Goal: Task Accomplishment & Management: Complete application form

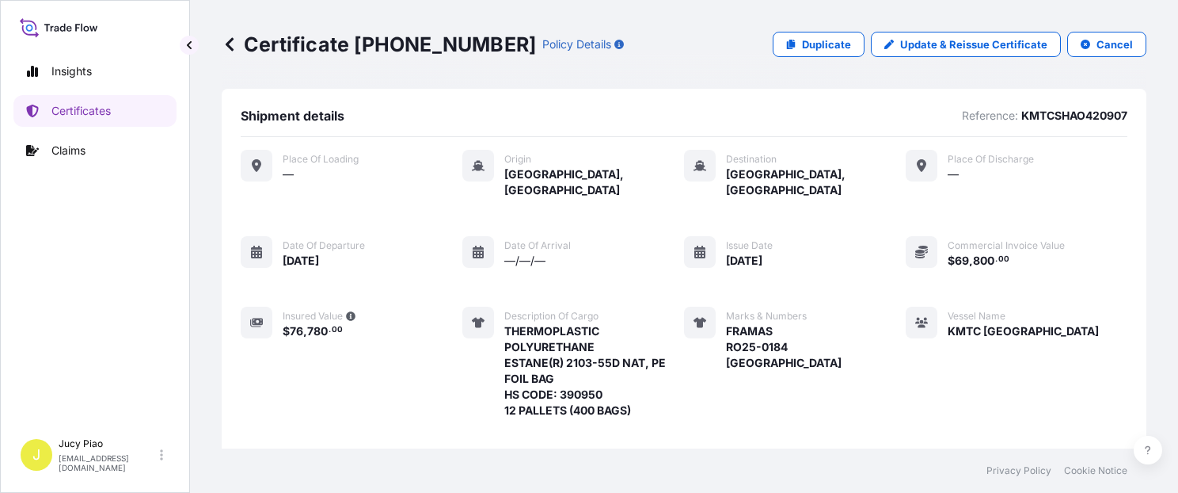
scroll to position [581, 0]
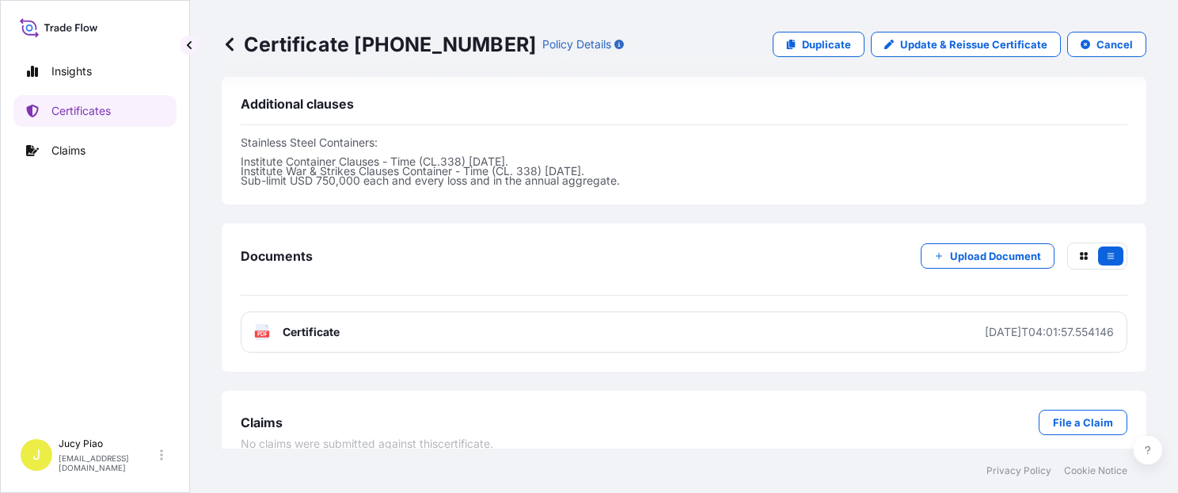
click at [842, 59] on div "Certificate [PHONE_NUMBER] Policy Details Duplicate Update & Reissue Certificat…" at bounding box center [684, 44] width 925 height 89
click at [835, 46] on p "Duplicate" at bounding box center [826, 44] width 49 height 16
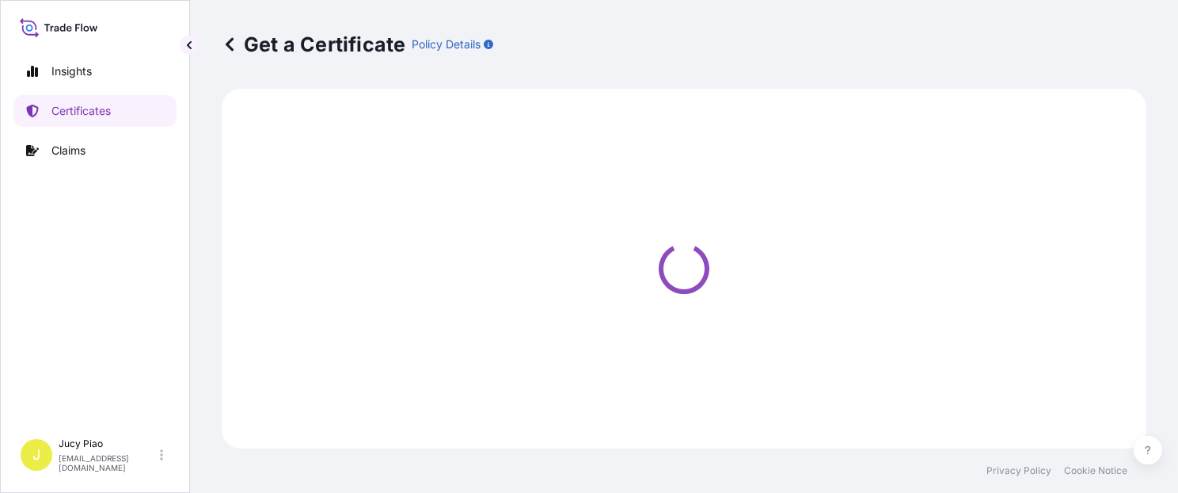
select select "Ocean Vessel"
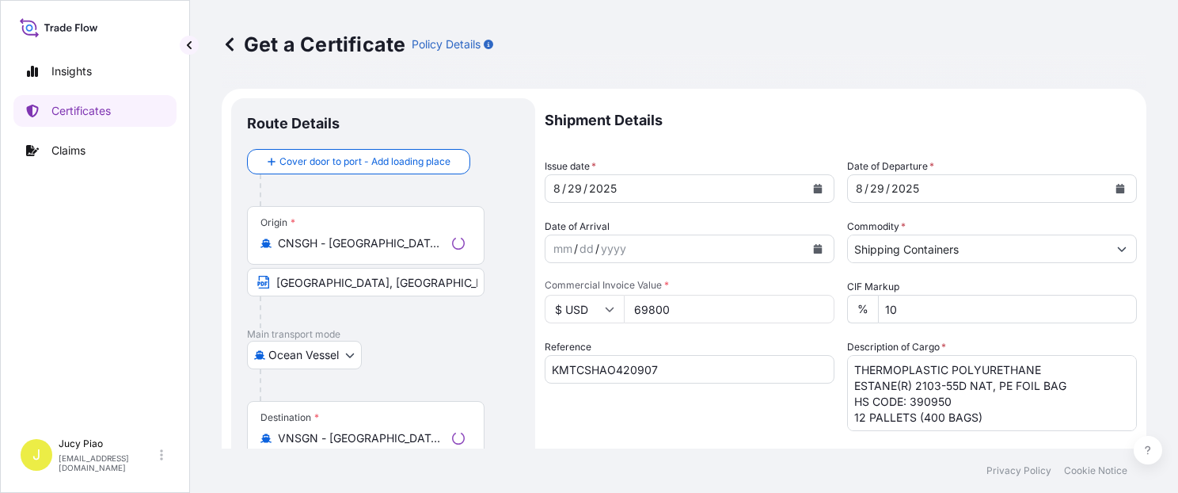
select select "31566"
click at [687, 378] on input "KMTCSHAO420907" at bounding box center [690, 369] width 290 height 29
drag, startPoint x: 684, startPoint y: 372, endPoint x: 470, endPoint y: 356, distance: 215.2
click at [468, 356] on form "Route Details Cover door to port - Add loading place Place of loading Road / [G…" at bounding box center [684, 498] width 925 height 818
paste input "CSHSE0431665"
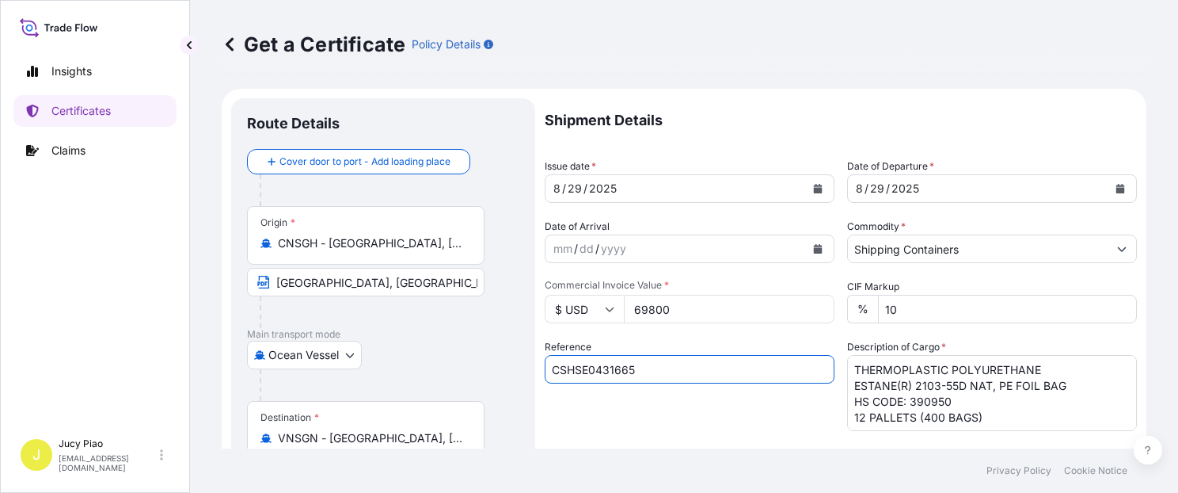
type input "CSHSE0431665"
click at [674, 406] on div "Reference CSHSE0431665" at bounding box center [690, 385] width 290 height 92
click at [690, 302] on input "69800" at bounding box center [729, 309] width 211 height 29
drag, startPoint x: 698, startPoint y: 312, endPoint x: 592, endPoint y: 314, distance: 105.3
click at [592, 314] on div "$ USD 69800" at bounding box center [690, 309] width 290 height 29
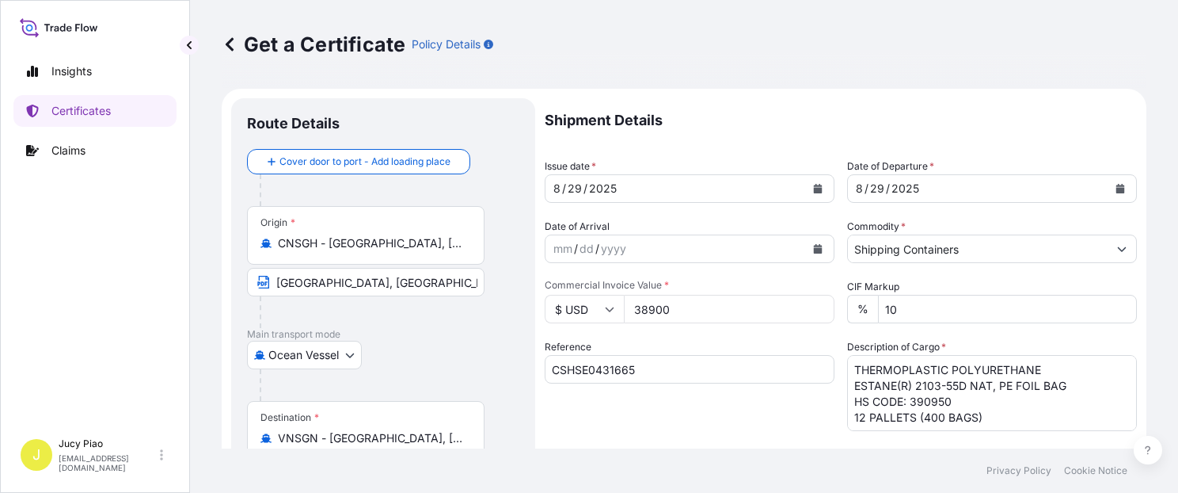
type input "38900"
click at [573, 185] on div "29" at bounding box center [574, 188] width 17 height 19
click at [573, 188] on div "29" at bounding box center [574, 188] width 17 height 19
click at [869, 188] on div "29" at bounding box center [877, 188] width 17 height 19
click at [870, 186] on div "29" at bounding box center [877, 188] width 17 height 19
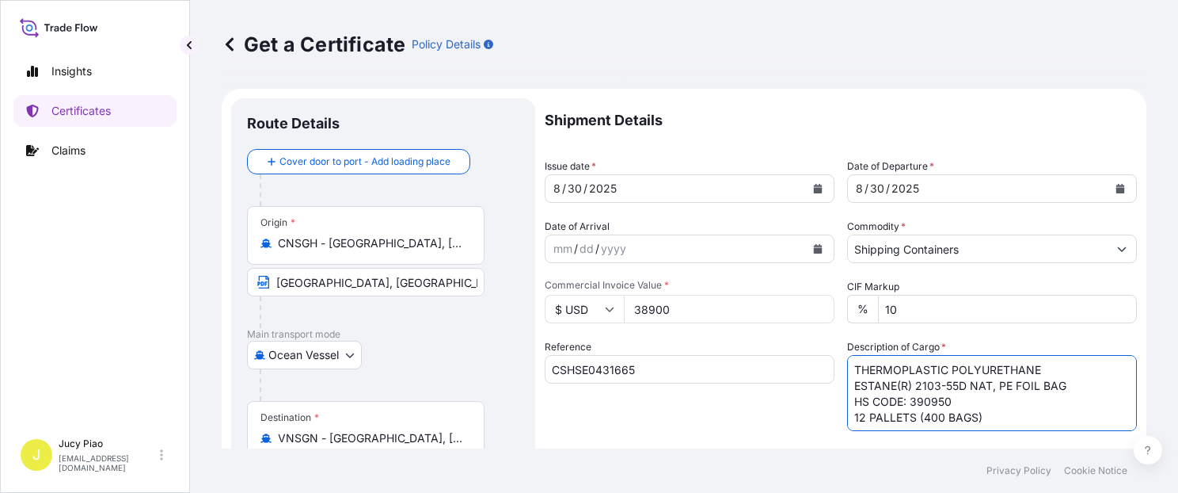
scroll to position [1, 0]
drag, startPoint x: 850, startPoint y: 387, endPoint x: 1025, endPoint y: 428, distance: 179.6
click at [1025, 428] on textarea "THERMOPLASTIC POLYURETHANE ESTANE(R) 2103-55D NAT, PE FOIL BAG HS CODE: 390950 …" at bounding box center [992, 393] width 290 height 76
paste textarea "5 PALLETS (200 BAGS) TPU & MADE IN [GEOGRAPHIC_DATA] & HS CODE:390950"
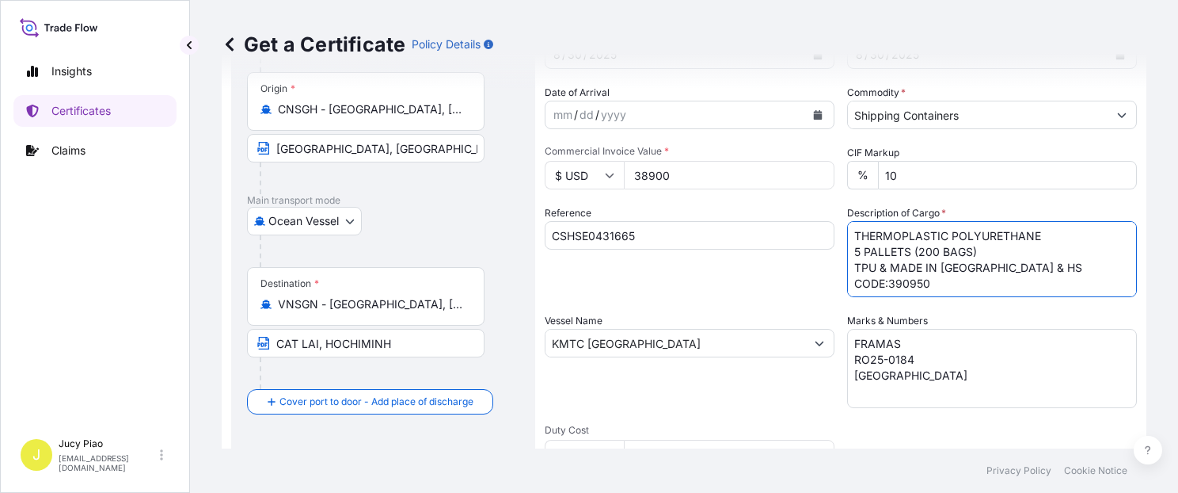
type textarea "THERMOPLASTIC POLYURETHANE 5 PALLETS (200 BAGS) TPU & MADE IN [GEOGRAPHIC_DATA]…"
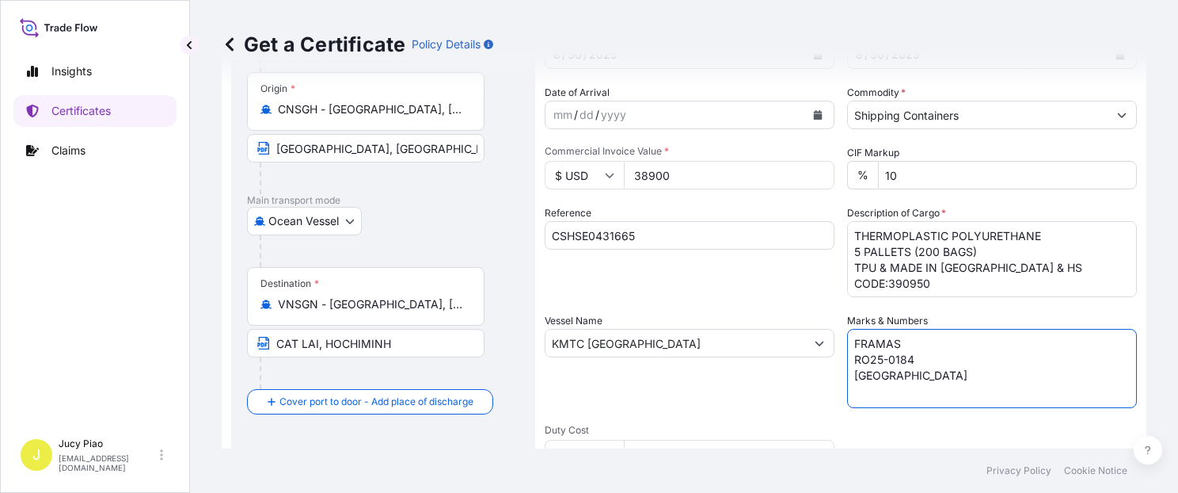
drag, startPoint x: 911, startPoint y: 388, endPoint x: 787, endPoint y: 299, distance: 152.7
click at [787, 299] on div "Shipment Details Issue date * [DATE] Date of Departure * [DATE] Date of Arrival…" at bounding box center [841, 341] width 592 height 755
paste textarea "EVER TECH"
click at [924, 346] on textarea "FRAMAS RO25-0184 [GEOGRAPHIC_DATA]" at bounding box center [992, 368] width 290 height 79
paste textarea "PO#20250722002"
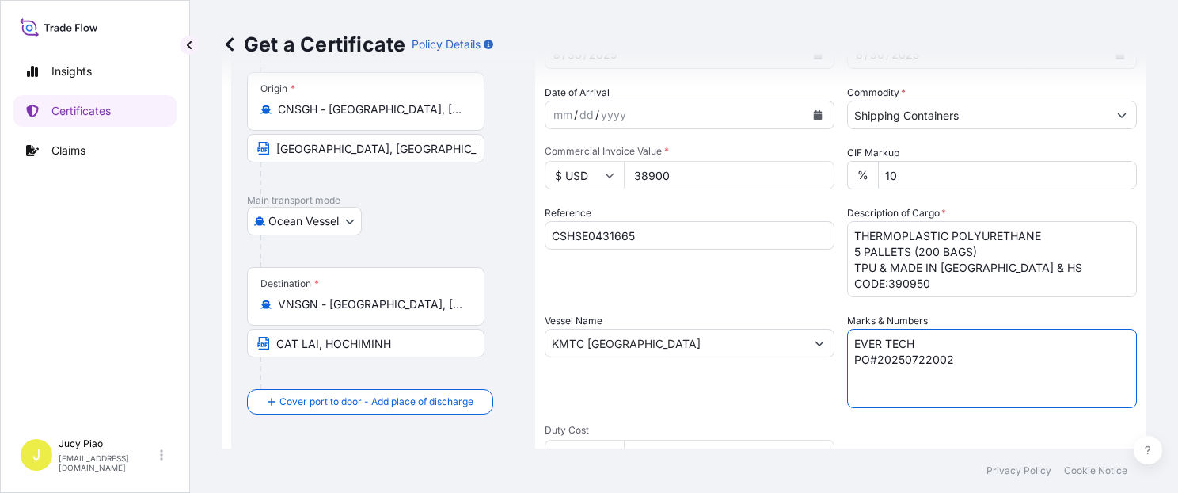
type textarea "EVER TECH PO#20250722002"
click at [670, 347] on input "KMTC [GEOGRAPHIC_DATA]" at bounding box center [676, 343] width 260 height 29
drag, startPoint x: 684, startPoint y: 350, endPoint x: 594, endPoint y: 347, distance: 90.3
click at [397, 329] on form "Route Details Cover door to port - Add loading place Place of loading Road / [G…" at bounding box center [684, 364] width 925 height 818
paste input "[PERSON_NAME] 6"
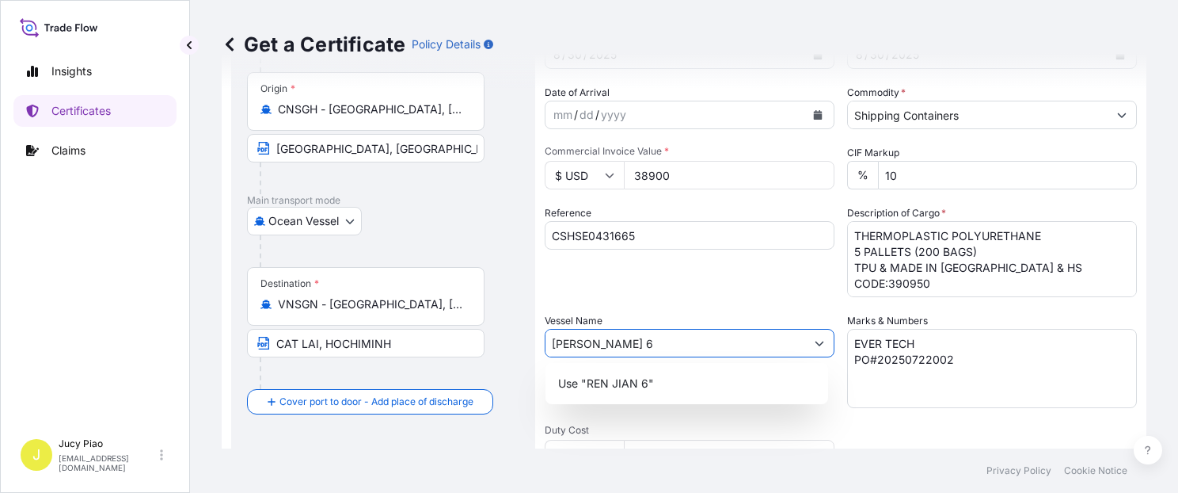
click at [654, 386] on div "Use "REN JIAN 6"" at bounding box center [687, 383] width 270 height 29
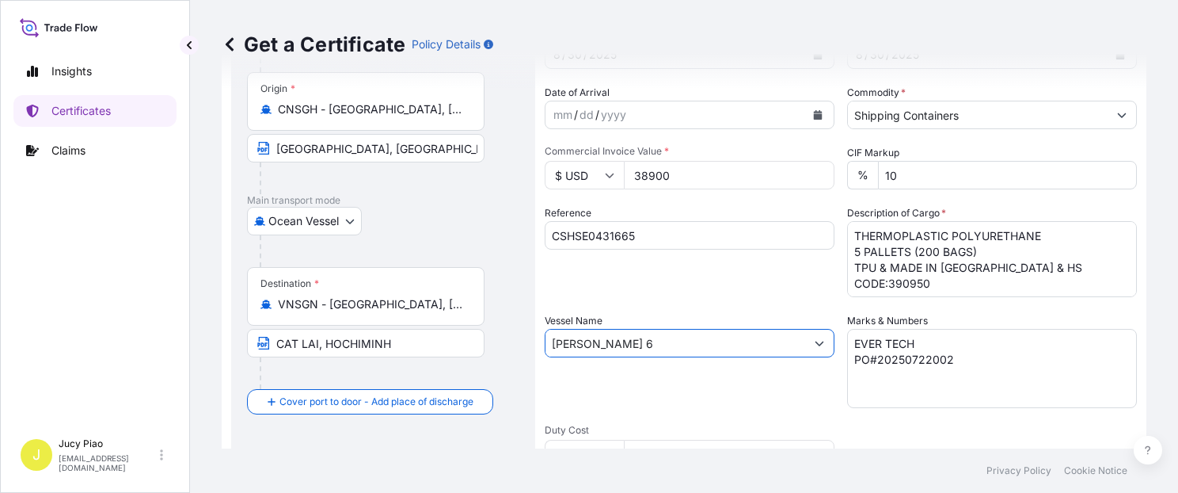
type input "[PERSON_NAME] 6"
click at [686, 306] on div "Shipment Details Issue date * [DATE] Date of Departure * [DATE] Date of Arrival…" at bounding box center [841, 341] width 592 height 755
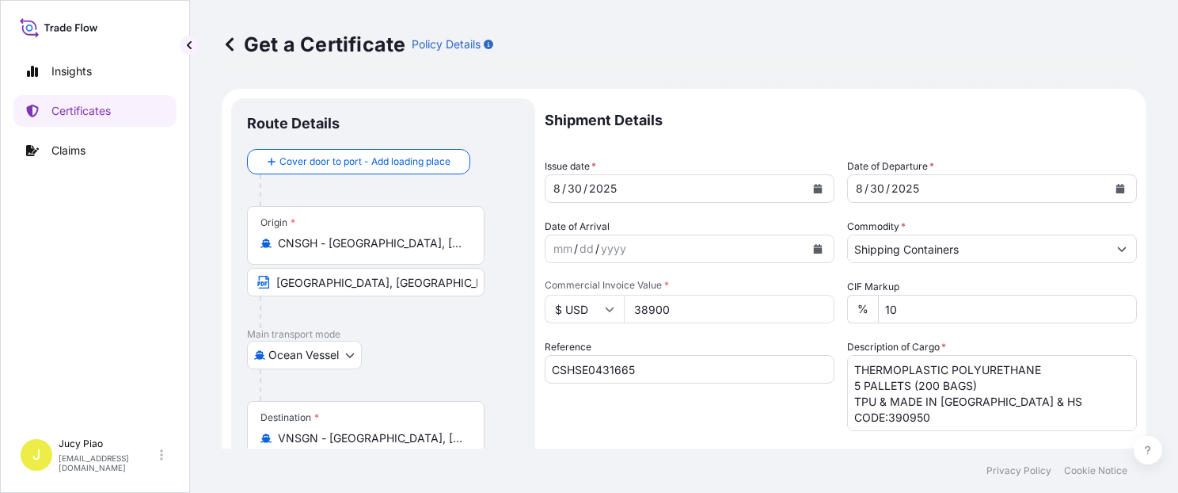
scroll to position [447, 0]
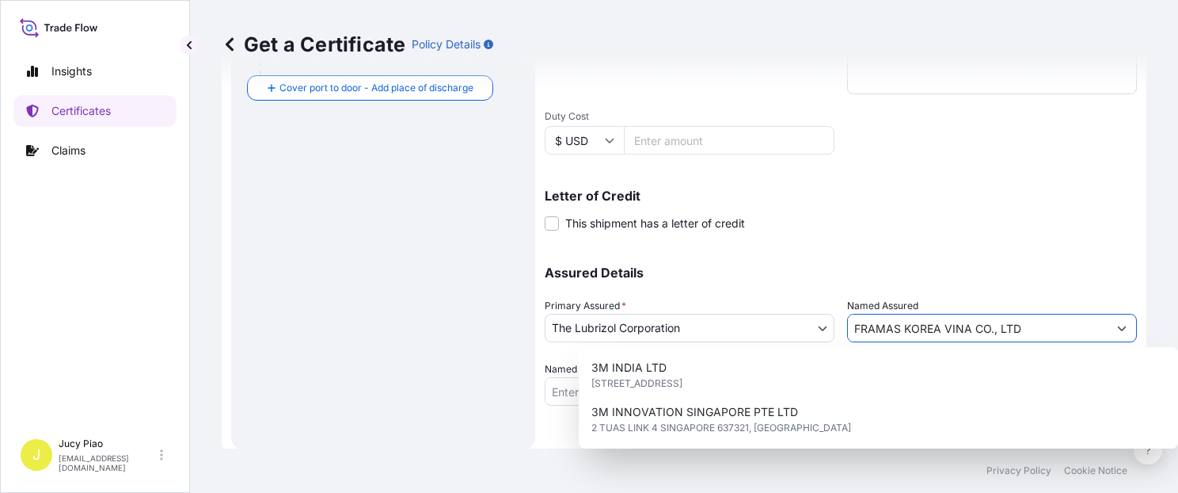
drag, startPoint x: 1033, startPoint y: 323, endPoint x: 1042, endPoint y: 324, distance: 8.7
click at [1034, 323] on input "FRAMAS KOREA VINA CO., LTD" at bounding box center [978, 328] width 260 height 29
drag, startPoint x: 1064, startPoint y: 329, endPoint x: 628, endPoint y: 315, distance: 436.5
click at [648, 318] on div "Assured Details Primary Assured * The Lubrizol Corporation The Lubrizol Corpora…" at bounding box center [841, 326] width 592 height 158
paste input "EVER TECH PLASTIC VIETNAM CO., LTD BRANCH"
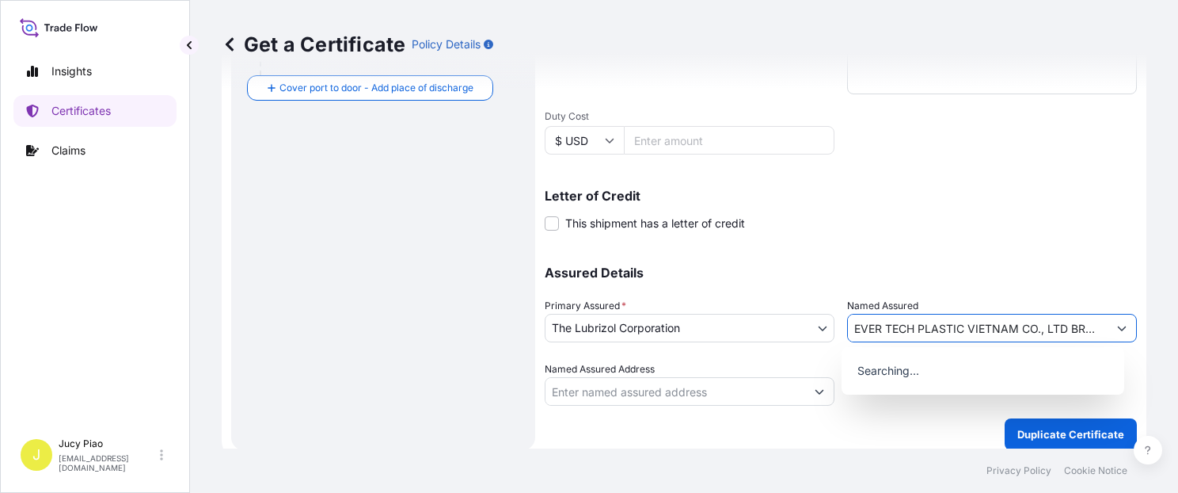
scroll to position [0, 22]
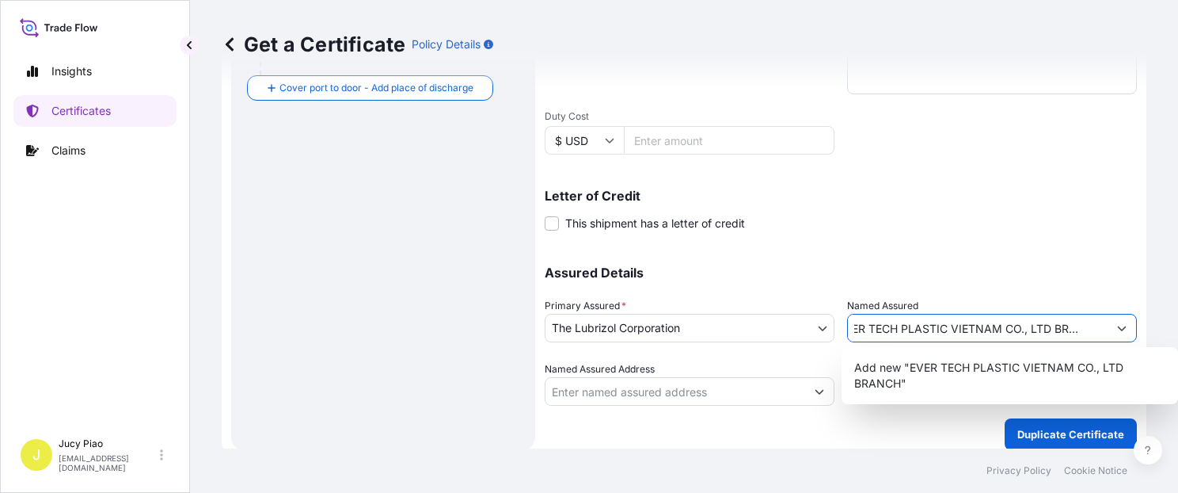
type input "EVER TECH PLASTIC VIETNAM CO., LTD BRANCH"
click at [1010, 249] on div "Assured Details Primary Assured * The Lubrizol Corporation The Lubrizol Corpora…" at bounding box center [841, 326] width 592 height 158
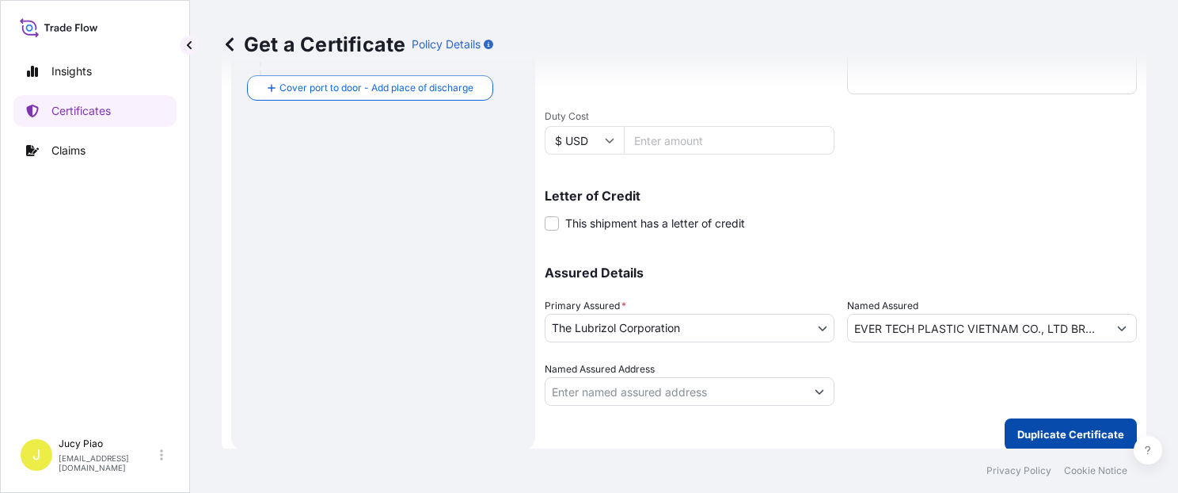
click at [1044, 439] on p "Duplicate Certificate" at bounding box center [1070, 434] width 107 height 16
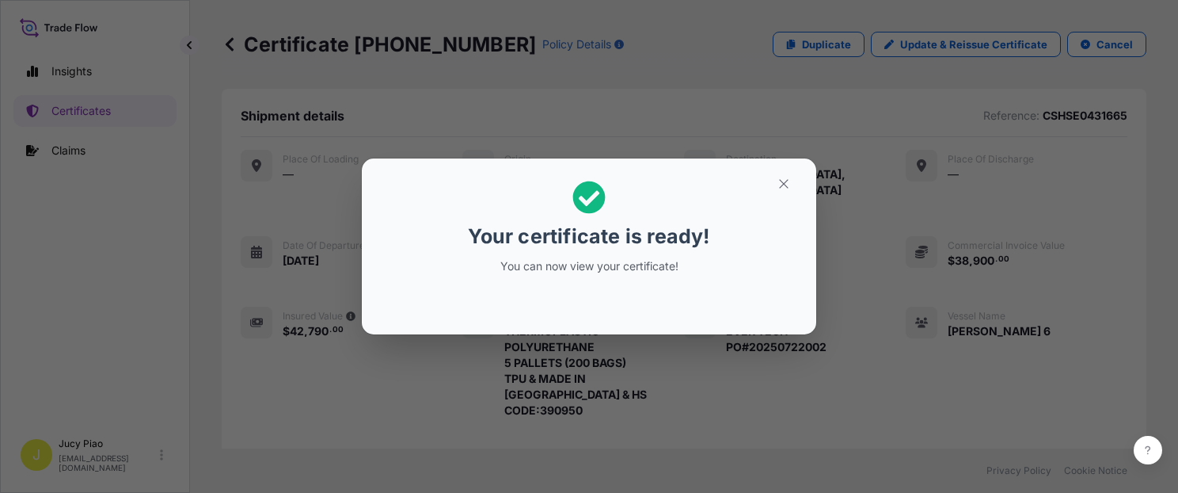
click at [783, 185] on icon "button" at bounding box center [784, 184] width 14 height 14
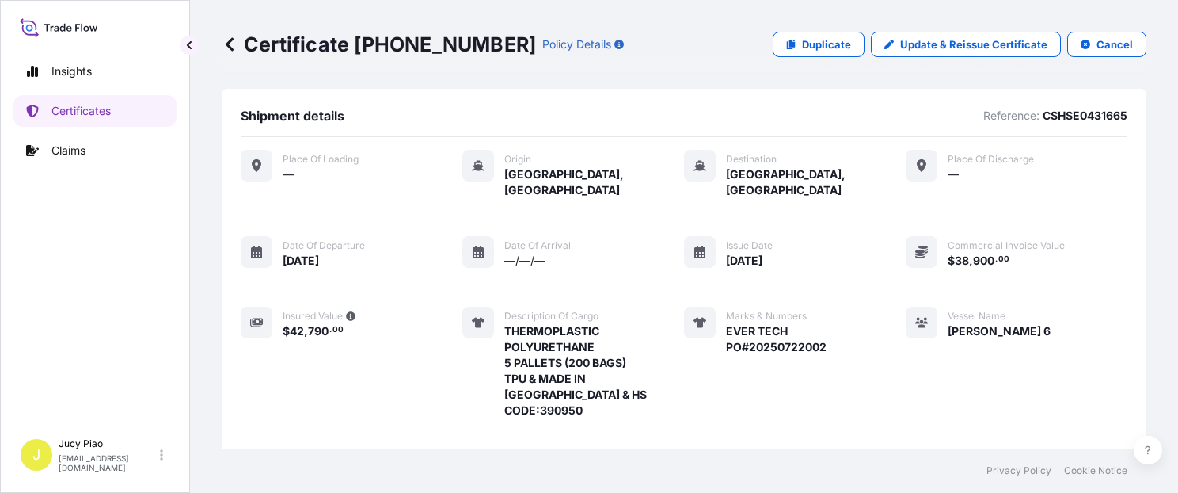
click at [874, 340] on div "Place of Loading — Origin [GEOGRAPHIC_DATA], [GEOGRAPHIC_DATA] Destination [GEO…" at bounding box center [684, 319] width 887 height 339
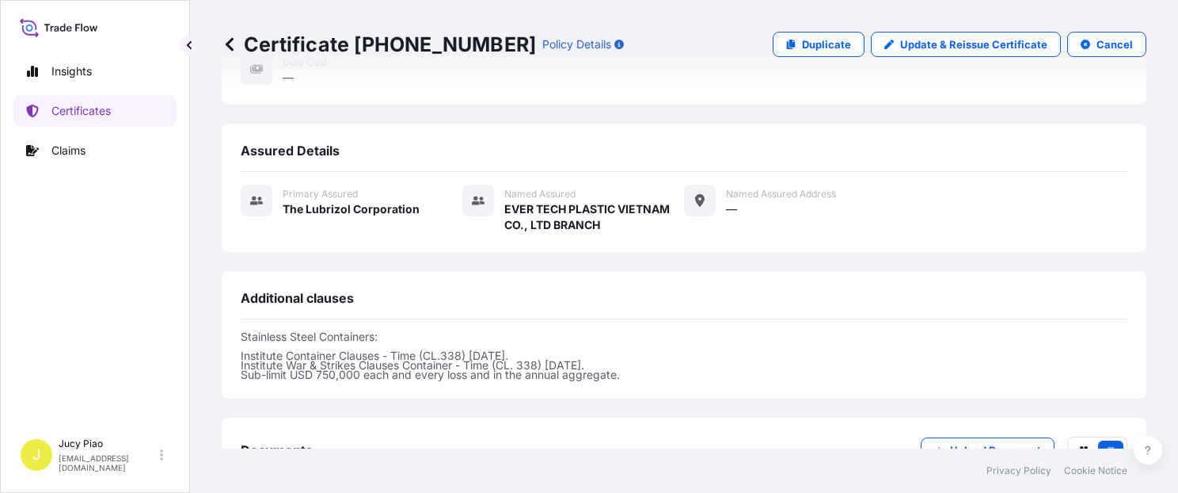
scroll to position [538, 0]
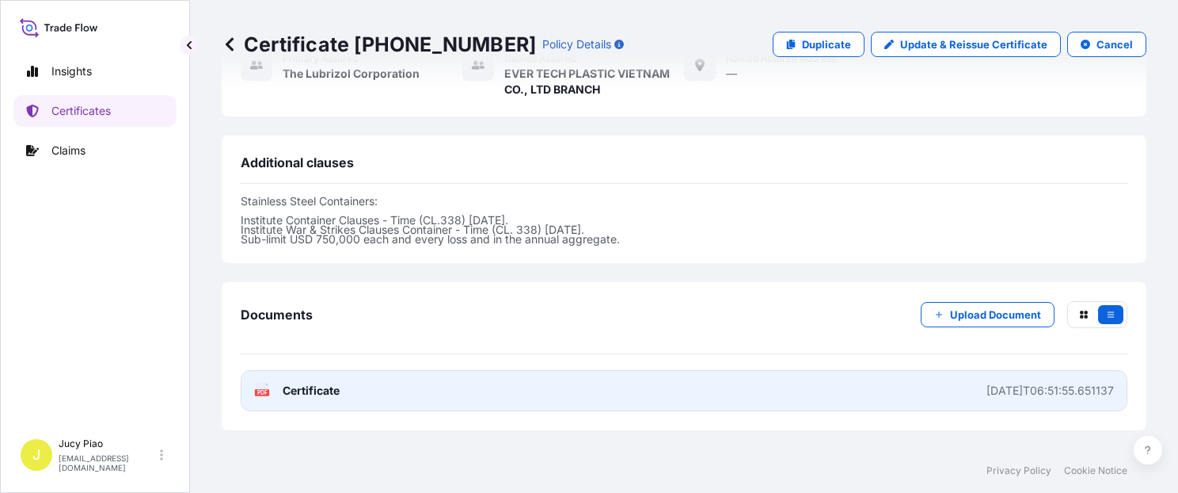
click at [842, 370] on link "PDF Certificate [DATE]T06:51:55.651137" at bounding box center [684, 390] width 887 height 41
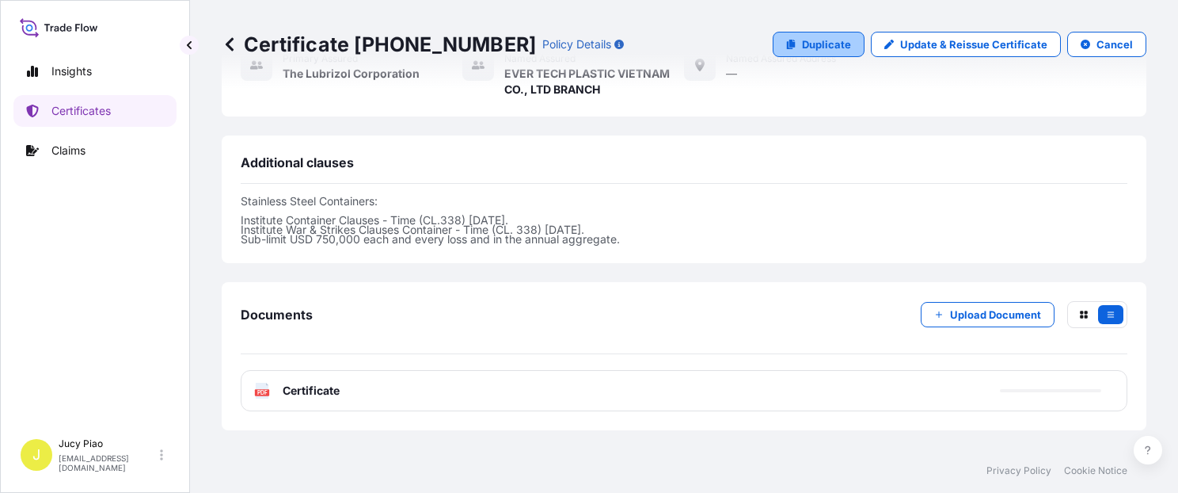
click at [808, 52] on link "Duplicate" at bounding box center [819, 44] width 92 height 25
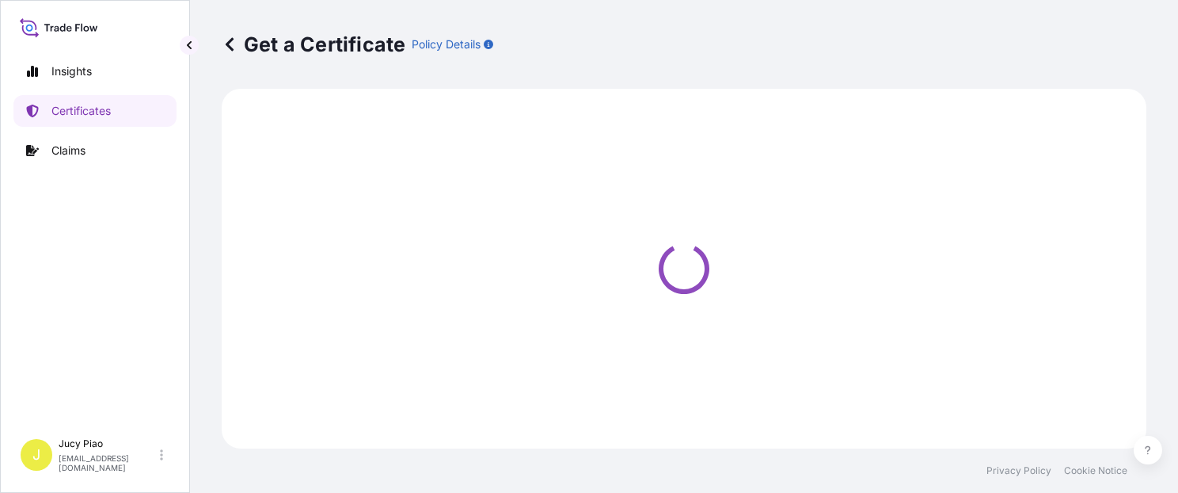
select select "Ocean Vessel"
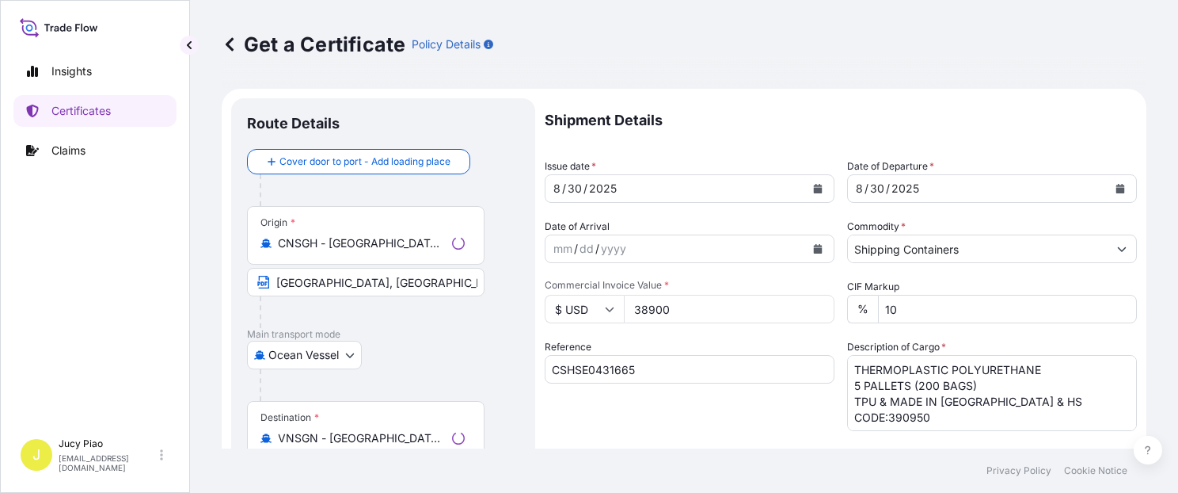
select select "31566"
click at [652, 366] on input "CSHSE0431665" at bounding box center [690, 369] width 290 height 29
drag, startPoint x: 595, startPoint y: 370, endPoint x: 391, endPoint y: 354, distance: 204.9
click at [391, 354] on form "Route Details Cover door to port - Add loading place Place of loading Road / [G…" at bounding box center [684, 498] width 925 height 818
paste input "7"
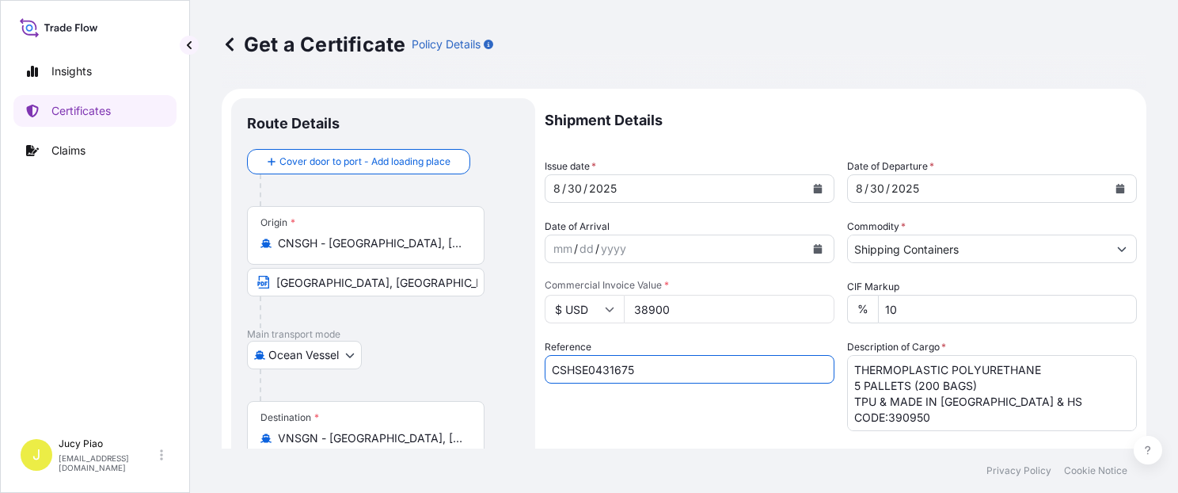
type input "CSHSE0431675"
click at [614, 408] on div "Reference CSHSE0431675" at bounding box center [690, 385] width 290 height 92
click at [676, 318] on input "38900" at bounding box center [729, 309] width 211 height 29
drag, startPoint x: 687, startPoint y: 314, endPoint x: 576, endPoint y: 311, distance: 111.7
click at [576, 311] on div "$ USD 38900" at bounding box center [690, 309] width 290 height 29
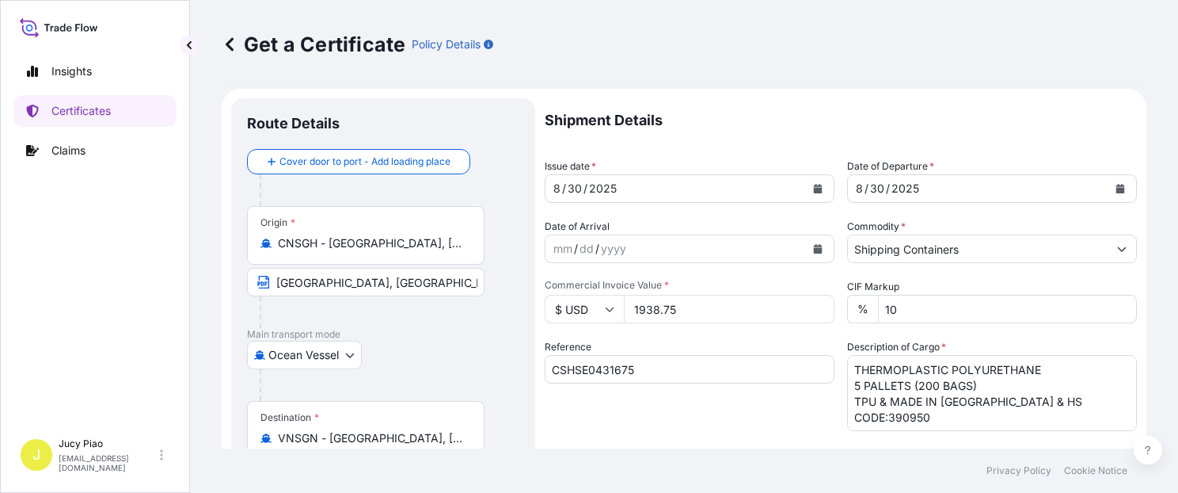
type input "1938.75"
click at [668, 347] on div "Reference CSHSE0431675" at bounding box center [690, 385] width 290 height 92
drag, startPoint x: 1014, startPoint y: 404, endPoint x: 799, endPoint y: 374, distance: 217.5
click at [799, 374] on div "Shipment Details Issue date * [DATE] Date of Departure * [DATE] Date of Arrival…" at bounding box center [841, 475] width 592 height 755
click at [965, 416] on textarea "THERMOPLASTIC POLYURETHANE 5 PALLETS (200 BAGS) TPU & MADE IN [GEOGRAPHIC_DATA]…" at bounding box center [992, 393] width 290 height 76
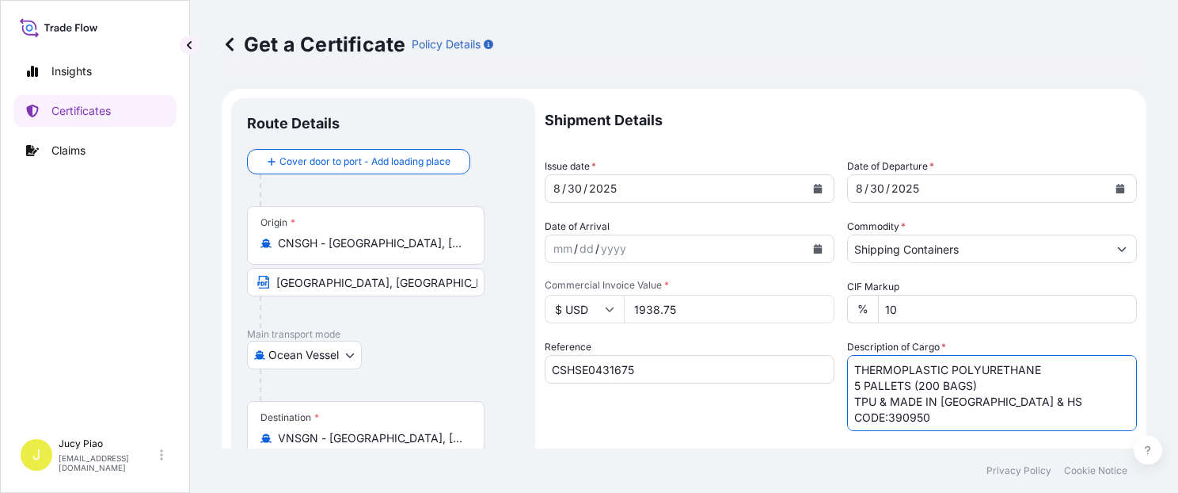
drag, startPoint x: 1082, startPoint y: 402, endPoint x: 849, endPoint y: 382, distance: 233.6
click at [849, 382] on textarea "THERMOPLASTIC POLYURETHANE 5 PALLETS (200 BAGS) TPU & MADE IN [GEOGRAPHIC_DATA]…" at bounding box center [992, 393] width 290 height 76
paste textarea "1 PALLET (10 BAGS)"
paste textarea "Q268-XBCP-084"
paste textarea "HS CODE:390950"
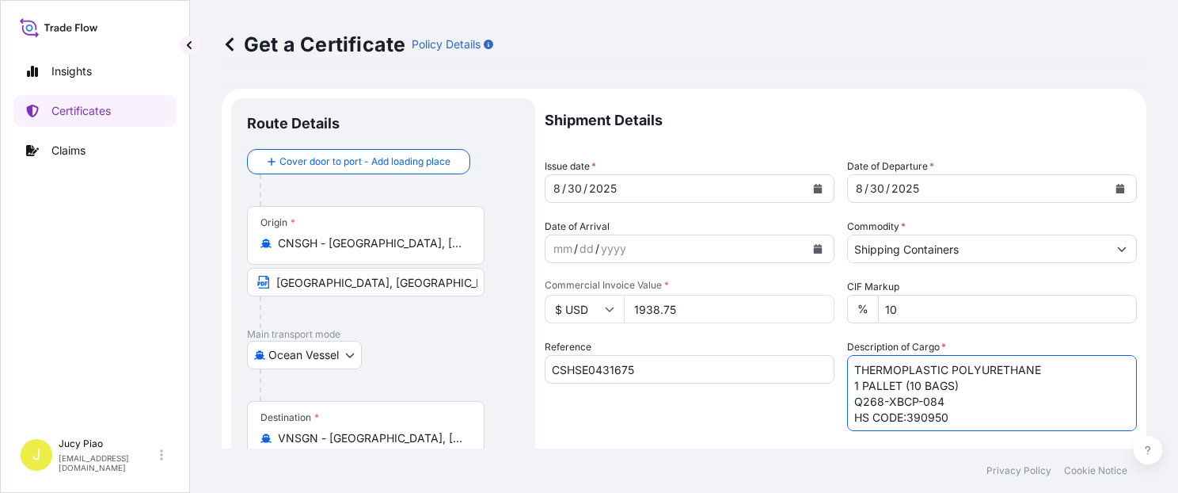
scroll to position [134, 0]
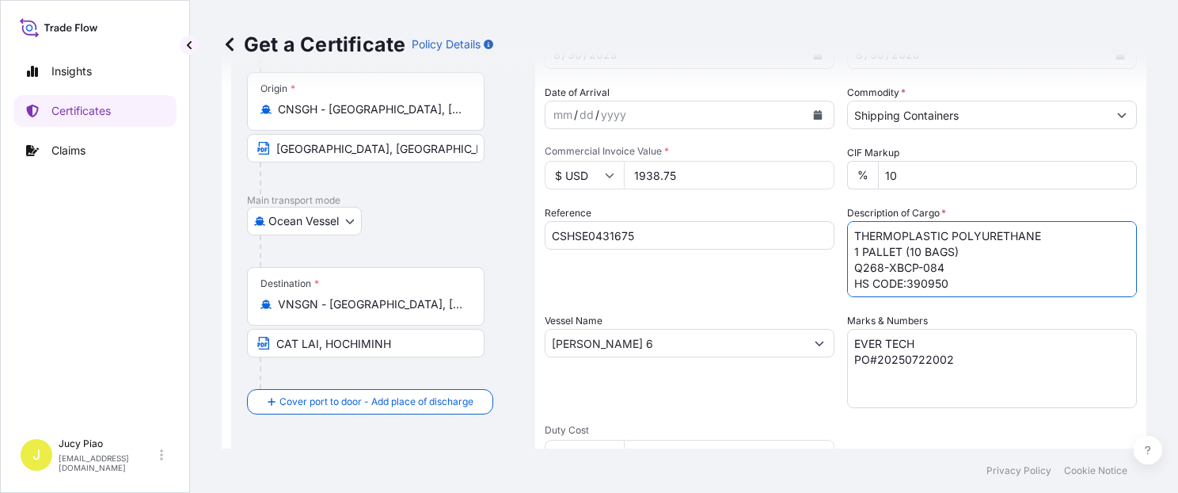
type textarea "THERMOPLASTIC POLYURETHANE 1 PALLET (10 BAGS) Q268-XBCP-084 HS CODE:390950"
click at [957, 363] on textarea "EVER TECH PO#20250722002" at bounding box center [992, 368] width 290 height 79
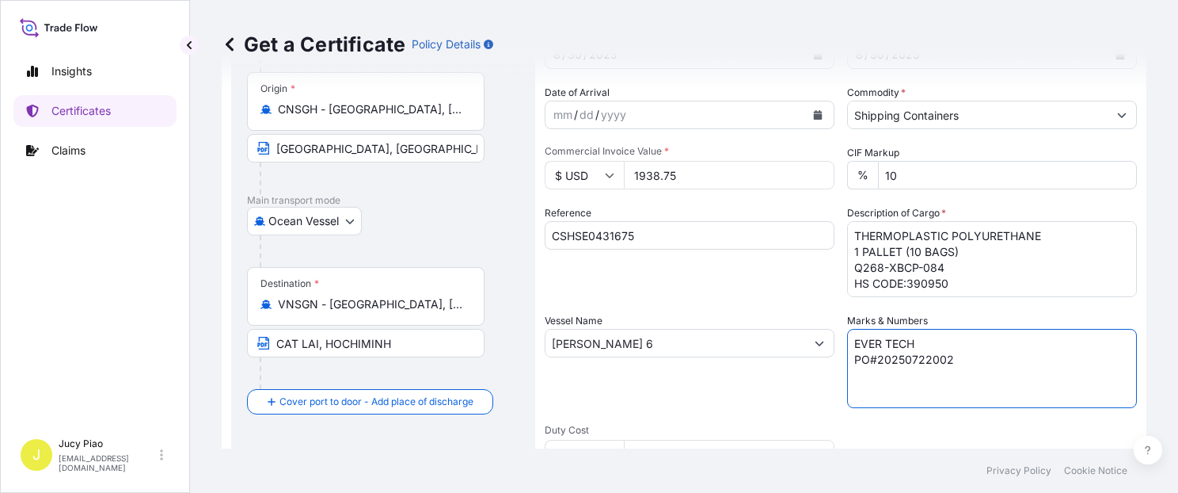
drag, startPoint x: 1014, startPoint y: 363, endPoint x: 671, endPoint y: 308, distance: 347.3
click at [680, 310] on div "Shipment Details Issue date * [DATE] Date of Departure * [DATE] Date of Arrival…" at bounding box center [841, 341] width 592 height 755
paste textarea "PHILLAND"
paste textarea "V-C1718A-250802003"
paste textarea "2103-55D"
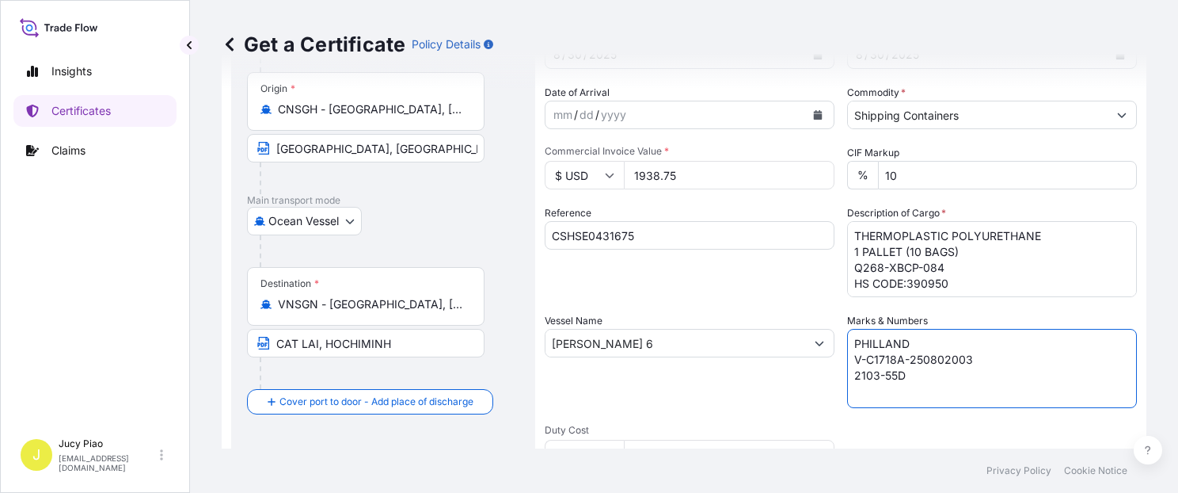
paste textarea "P/NO.:1"
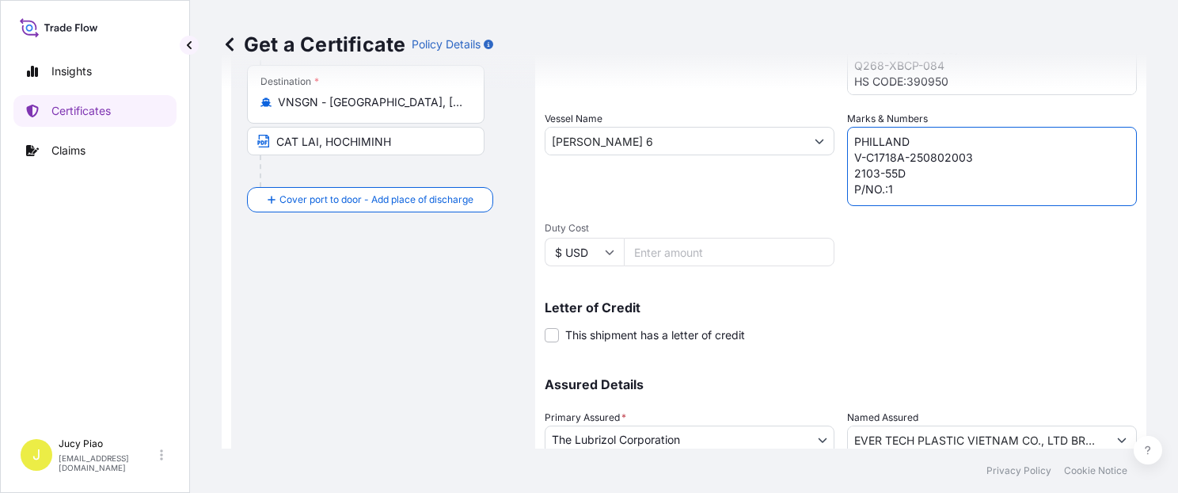
scroll to position [403, 0]
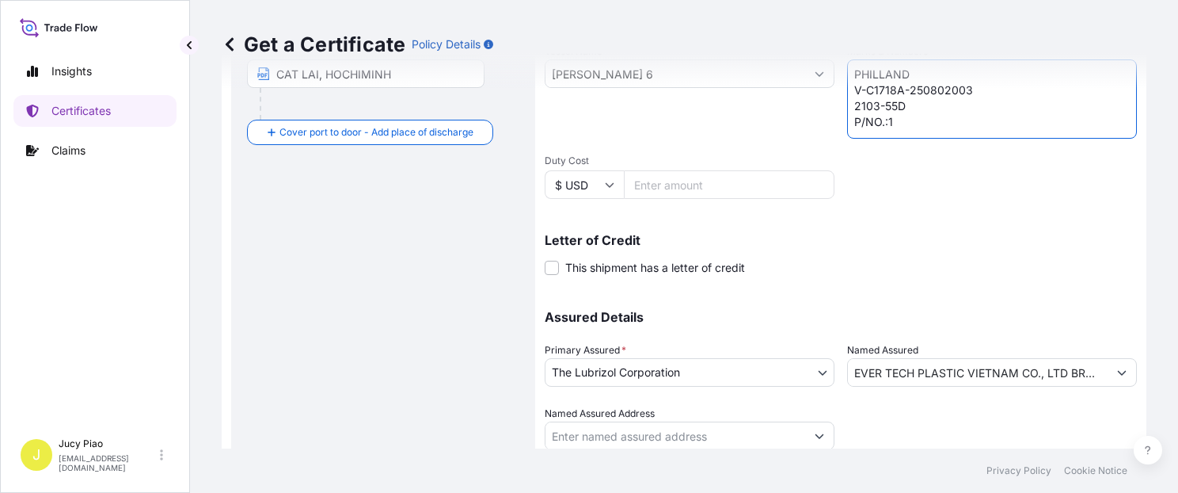
type textarea "PHILLAND V-C1718A-250802003 2103-55D P/NO.:1"
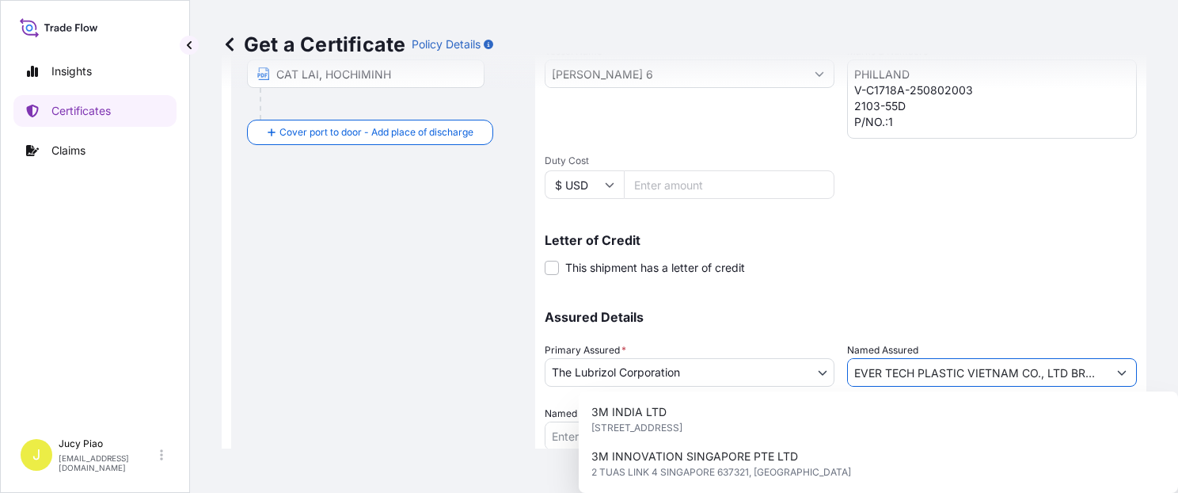
scroll to position [0, 22]
drag, startPoint x: 850, startPoint y: 376, endPoint x: 1204, endPoint y: 388, distance: 354.1
click at [1177, 388] on html "15 options available. Insights Certificates Claims J Jucy Piao [EMAIL_ADDRESS][…" at bounding box center [589, 246] width 1178 height 493
paste input "[PERSON_NAME] VIETNAM PLASTIC CO., LTD."
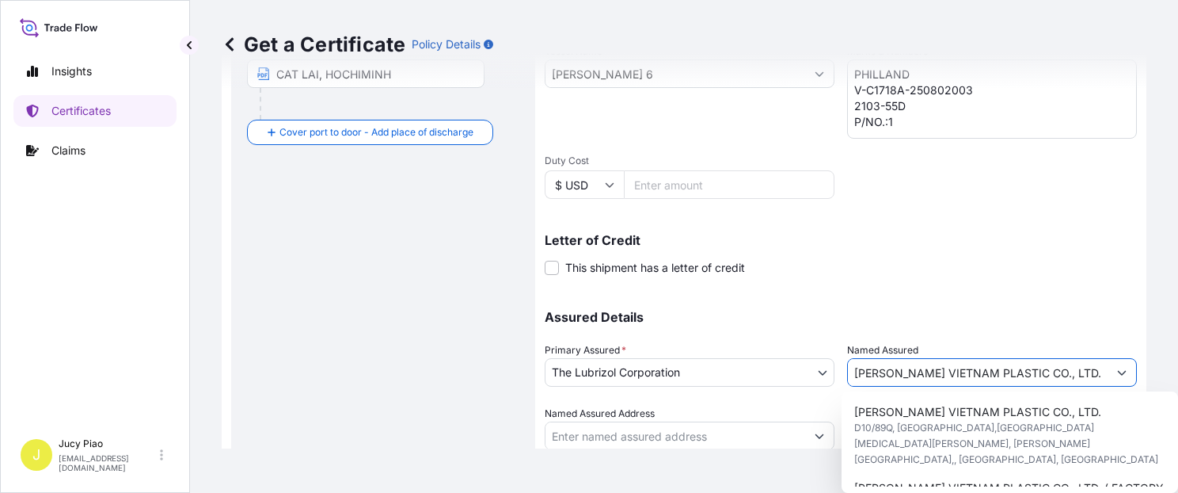
scroll to position [447, 0]
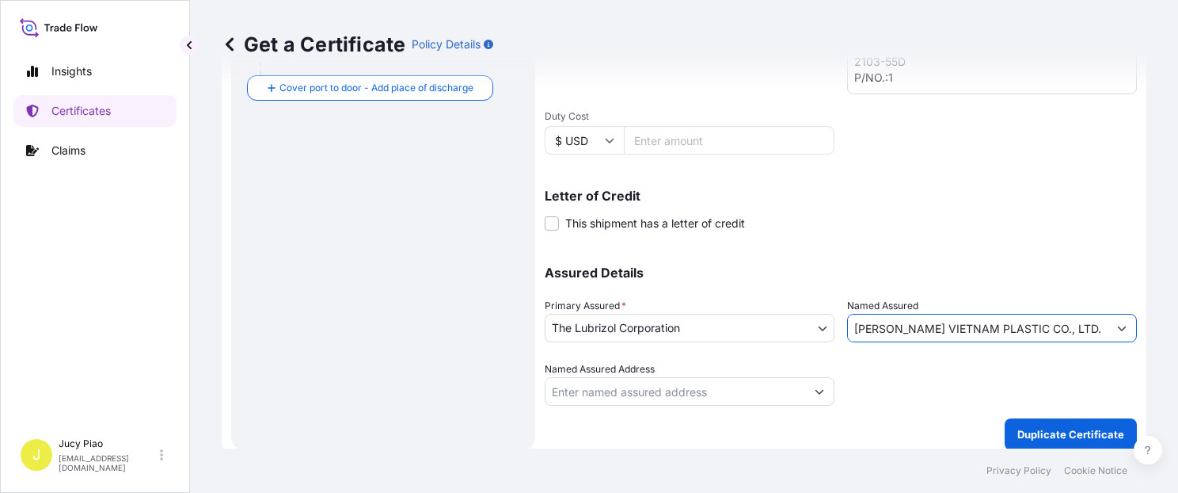
type input "[PERSON_NAME] VIETNAM PLASTIC CO., LTD."
click at [967, 384] on div at bounding box center [992, 383] width 290 height 44
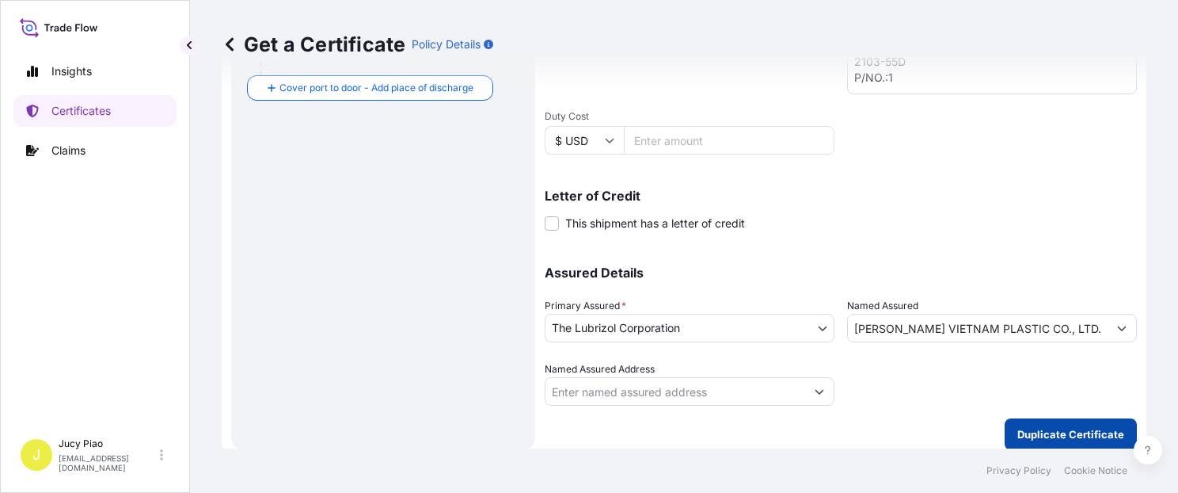
click at [1046, 432] on p "Duplicate Certificate" at bounding box center [1070, 434] width 107 height 16
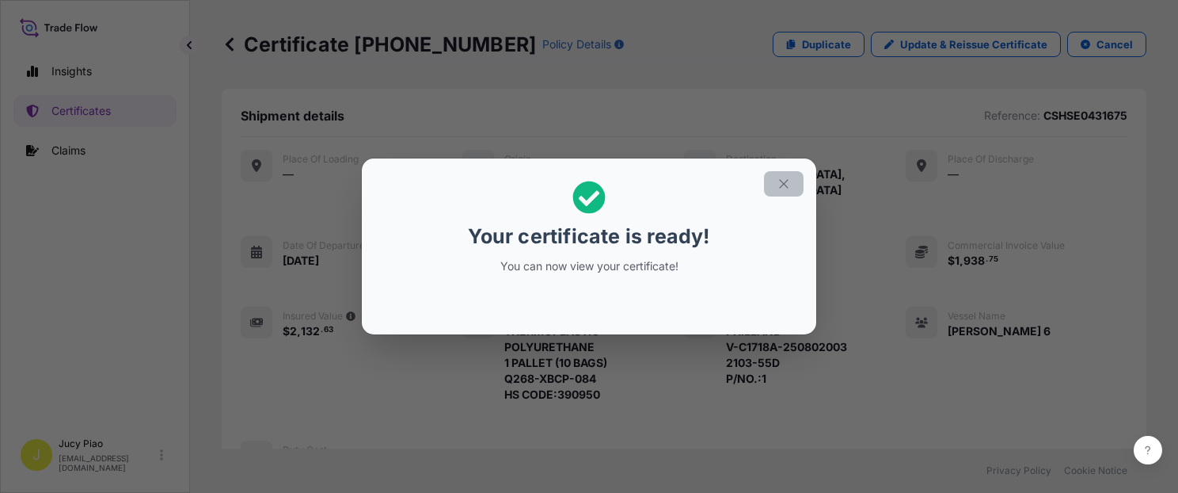
click at [782, 184] on icon "button" at bounding box center [784, 184] width 14 height 14
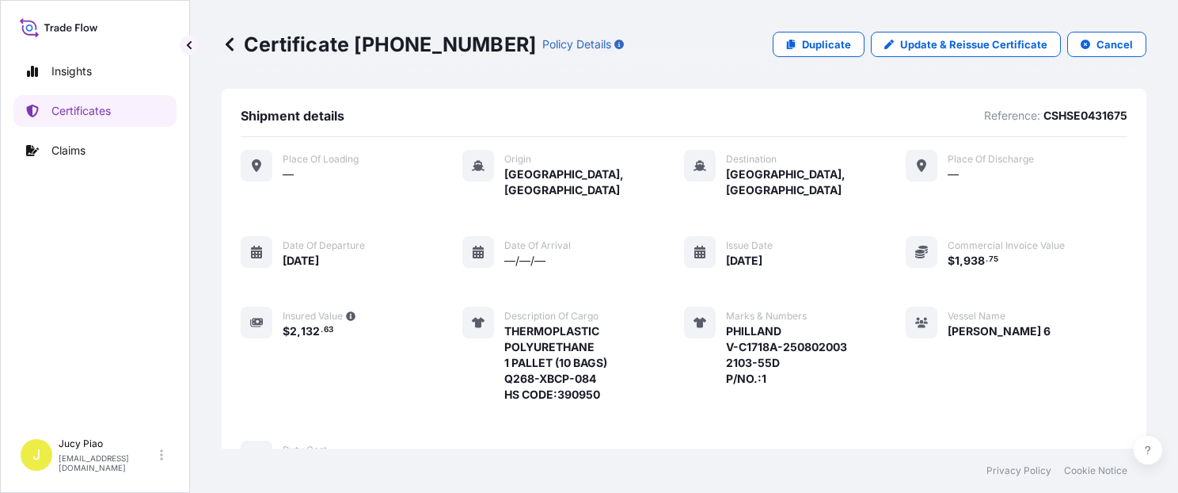
click at [1005, 341] on div "Place of Loading — Origin [GEOGRAPHIC_DATA], [GEOGRAPHIC_DATA] Destination [GEO…" at bounding box center [684, 311] width 887 height 323
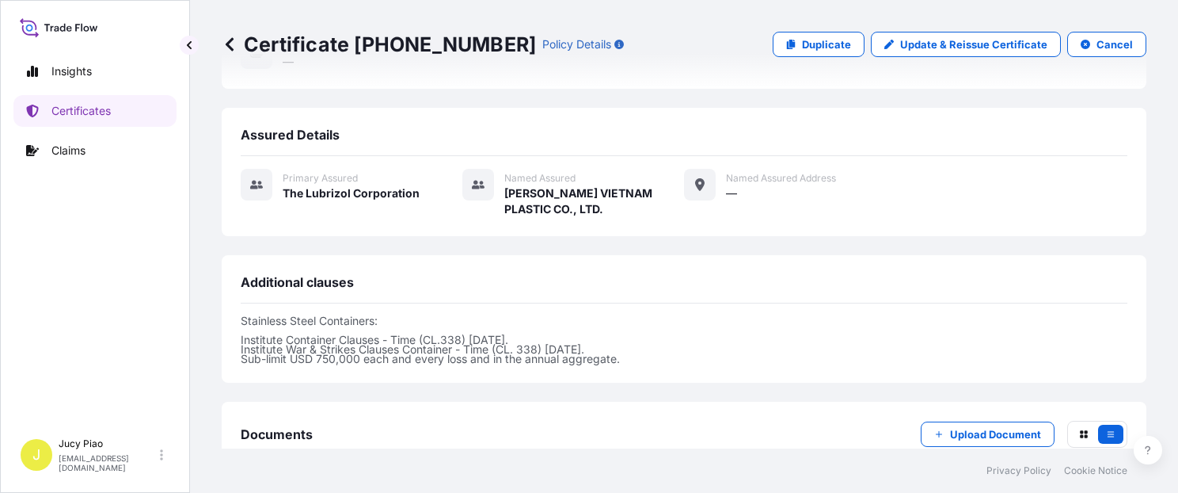
scroll to position [470, 0]
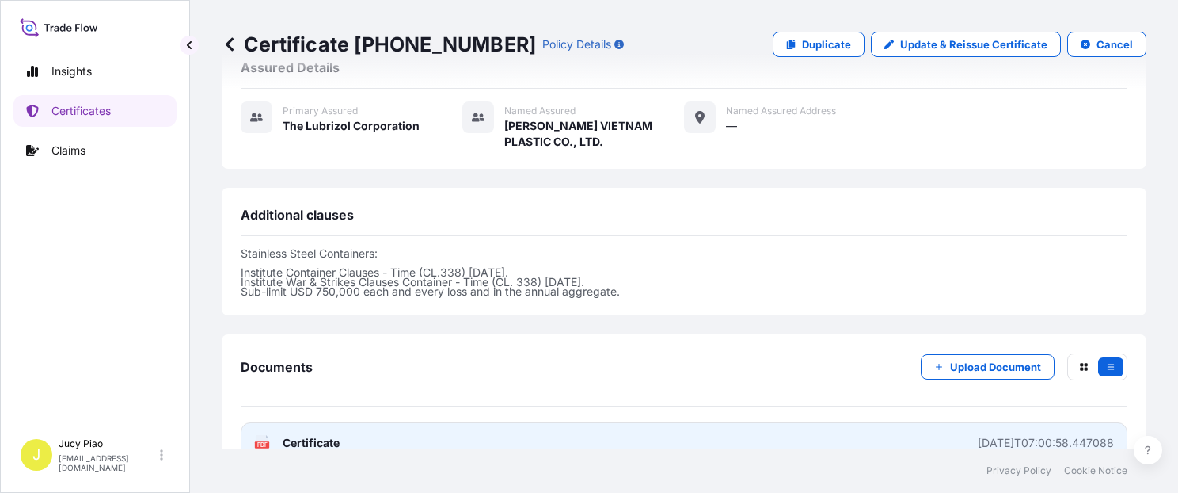
click at [877, 425] on link "PDF Certificate [DATE]T07:00:58.447088" at bounding box center [684, 442] width 887 height 41
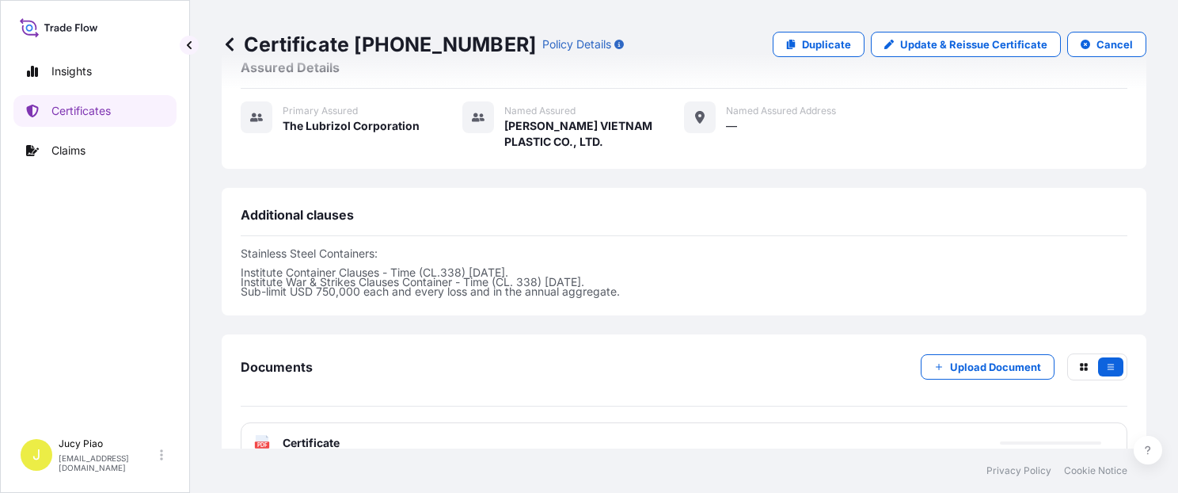
click at [791, 44] on link "Duplicate" at bounding box center [819, 44] width 92 height 25
select select "Ocean Vessel"
select select "31566"
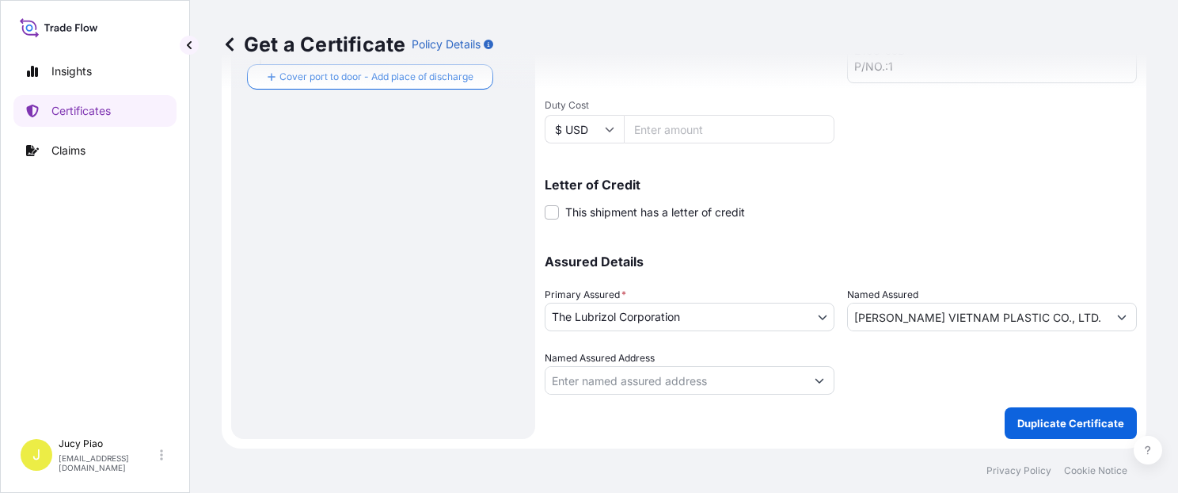
scroll to position [447, 0]
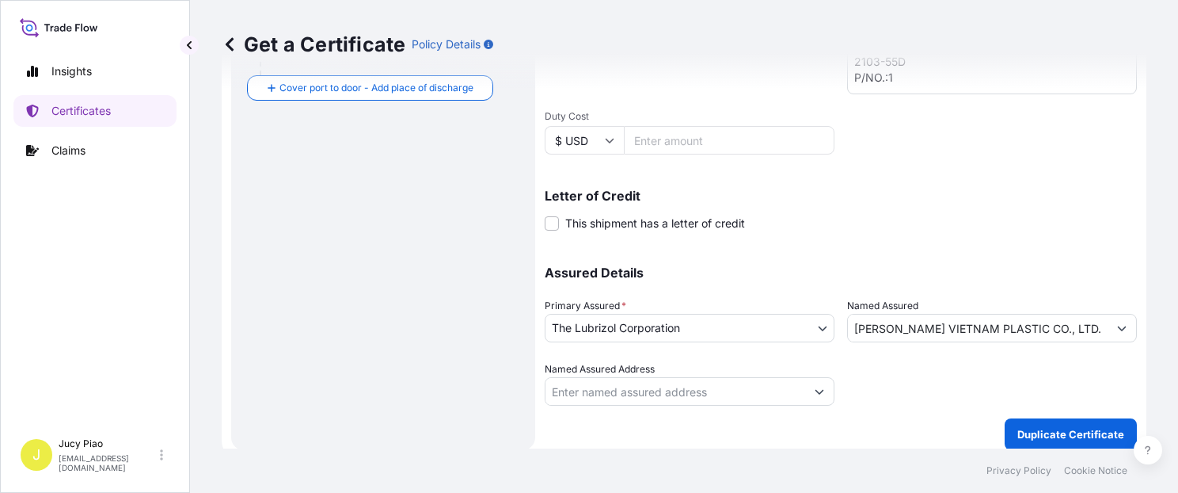
click at [979, 192] on p "Letter of Credit" at bounding box center [841, 195] width 592 height 13
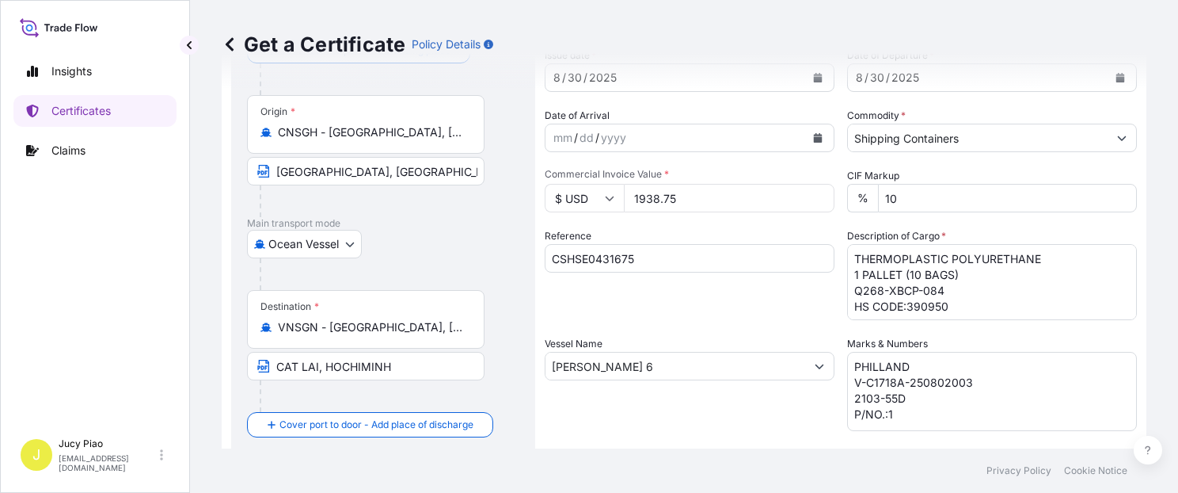
click at [643, 259] on input "CSHSE0431675" at bounding box center [690, 258] width 290 height 29
drag, startPoint x: 665, startPoint y: 257, endPoint x: 455, endPoint y: 242, distance: 210.4
click at [455, 242] on form "Route Details Cover door to port - Add loading place Place of loading Road / [G…" at bounding box center [684, 387] width 925 height 818
paste input "4"
type input "CSHSE0431674"
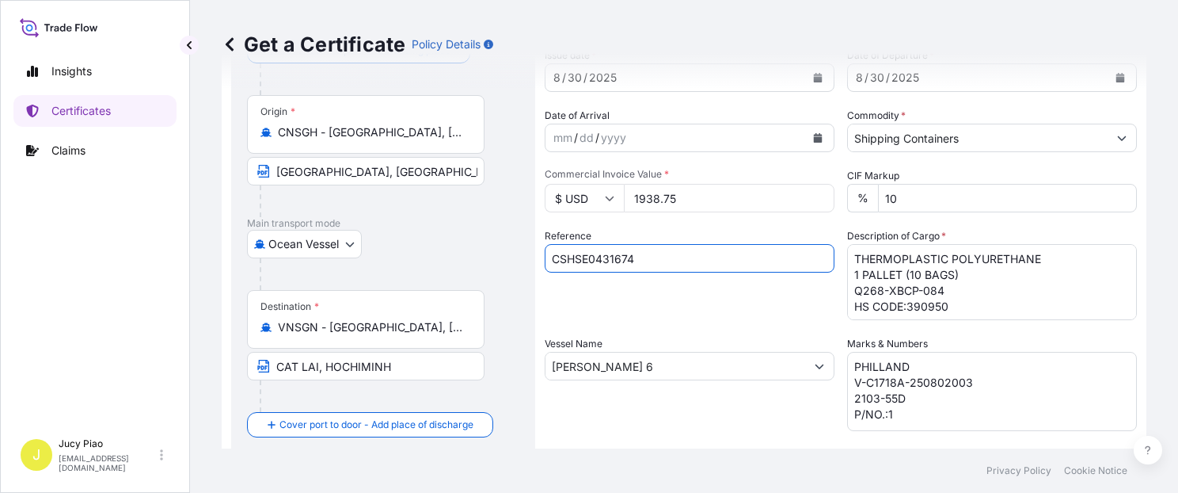
click at [757, 303] on div "Reference CSHSE0431674" at bounding box center [690, 274] width 290 height 92
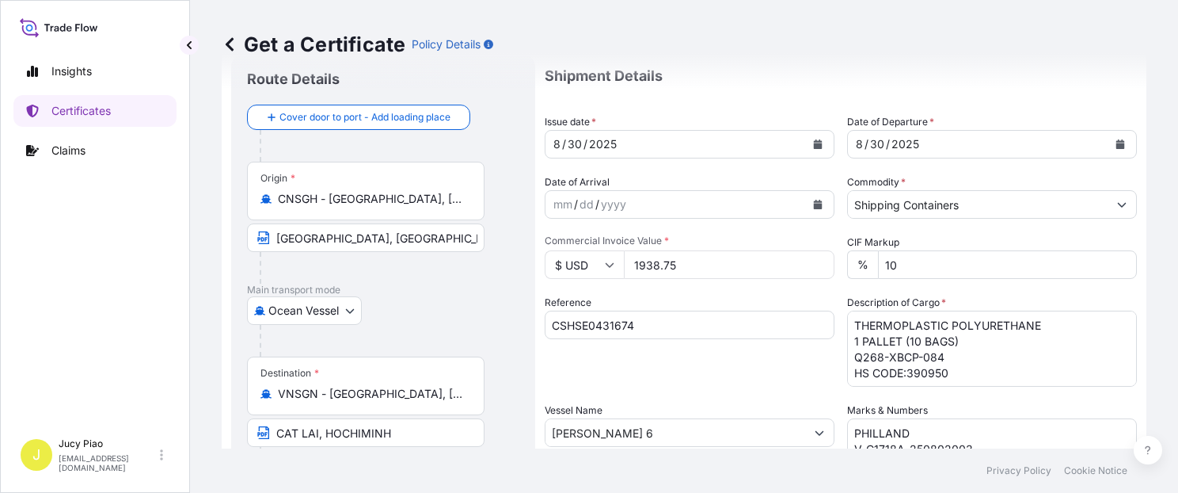
click at [706, 269] on input "1938.75" at bounding box center [729, 264] width 211 height 29
drag, startPoint x: 720, startPoint y: 268, endPoint x: 582, endPoint y: 267, distance: 137.8
click at [582, 267] on div "$ USD 1938.75" at bounding box center [690, 264] width 290 height 29
type input "14100"
click at [747, 363] on div "Reference CSHSE0431674" at bounding box center [690, 341] width 290 height 92
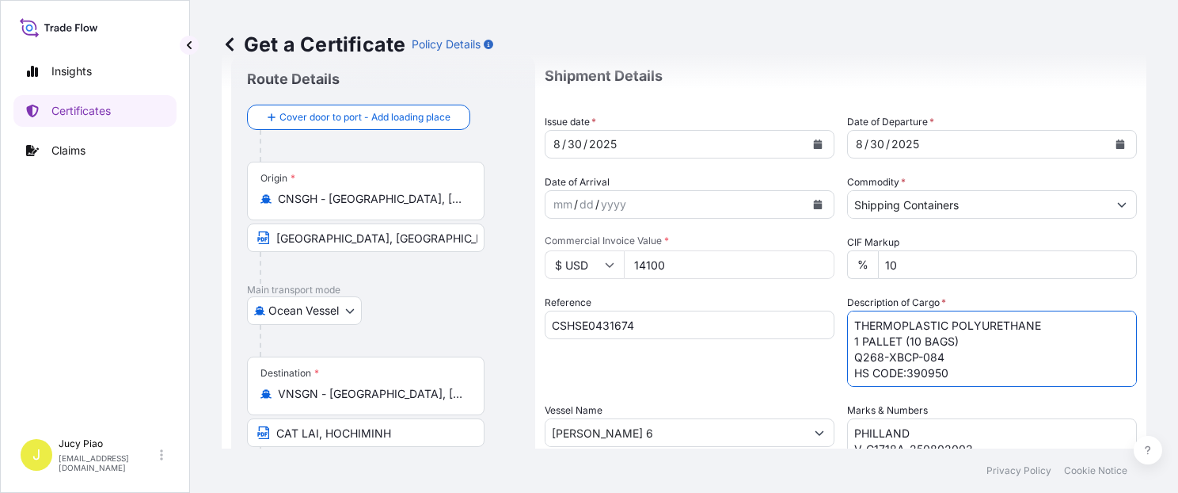
drag, startPoint x: 957, startPoint y: 340, endPoint x: 842, endPoint y: 342, distance: 114.8
click at [847, 342] on textarea "THERMOPLASTIC POLYURETHANE 1 PALLET (10 BAGS) Q268-XBCP-084 HS CODE:390950" at bounding box center [992, 348] width 290 height 76
paste textarea "2 PALLETS (8"
drag, startPoint x: 934, startPoint y: 356, endPoint x: 835, endPoint y: 358, distance: 99.8
click at [835, 358] on div "Shipment Details Issue date * [DATE] Date of Departure * [DATE] Date of Arrival…" at bounding box center [841, 431] width 592 height 755
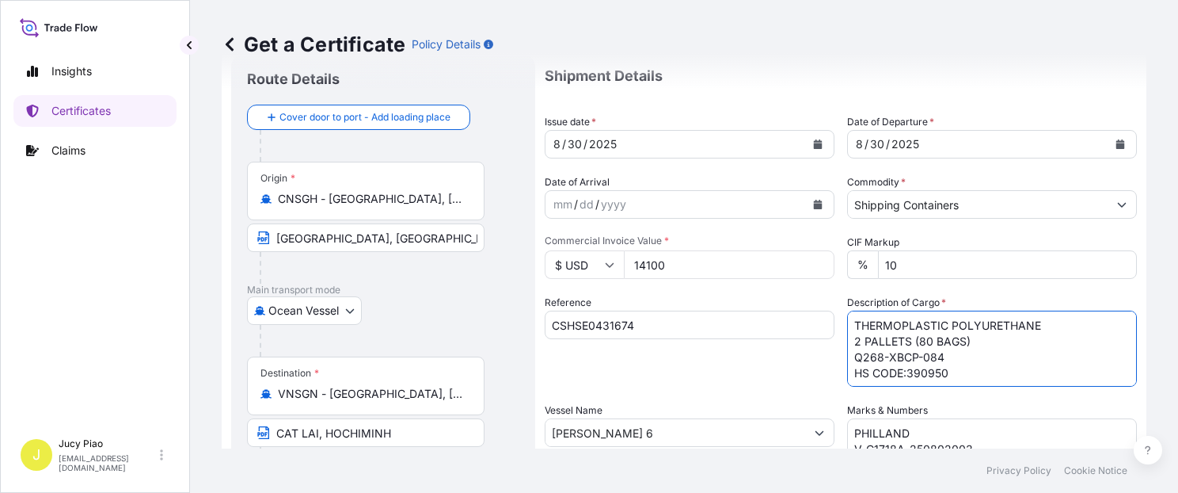
paste textarea "7-XBCP-083"
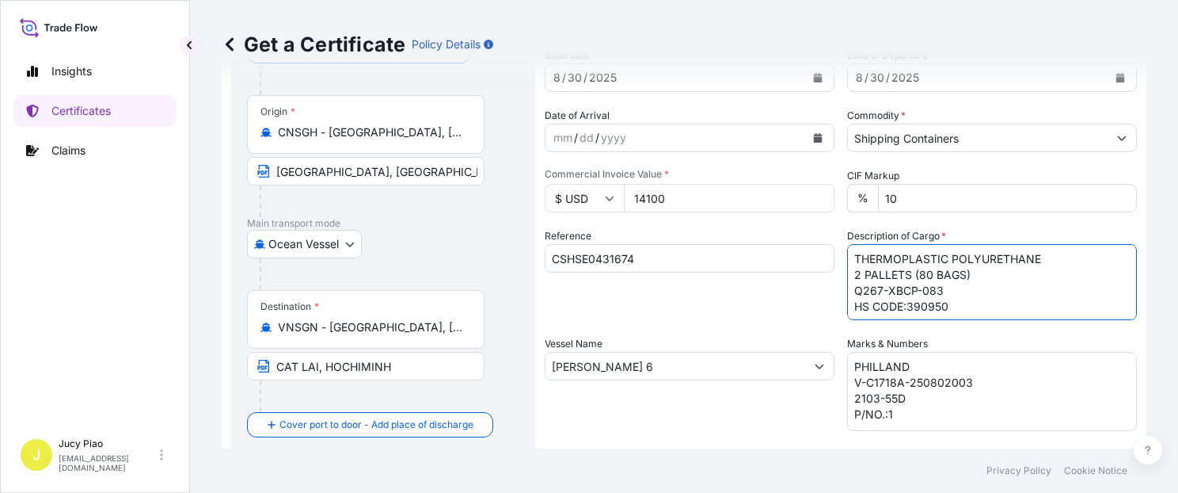
type textarea "THERMOPLASTIC POLYURETHANE 2 PALLETS (80 BAGS) Q267-XBCP-083 HS CODE:390950"
drag, startPoint x: 967, startPoint y: 385, endPoint x: 843, endPoint y: 385, distance: 123.5
click at [847, 385] on textarea "PHILLAND V-C1718A-250802003 2103-55D P/NO.:1" at bounding box center [992, 391] width 290 height 79
paste textarea "E57B2XX-250801011"
click at [891, 416] on textarea "PHILLAND V-C1718A-250802003 2103-55D P/NO.:1" at bounding box center [992, 391] width 290 height 79
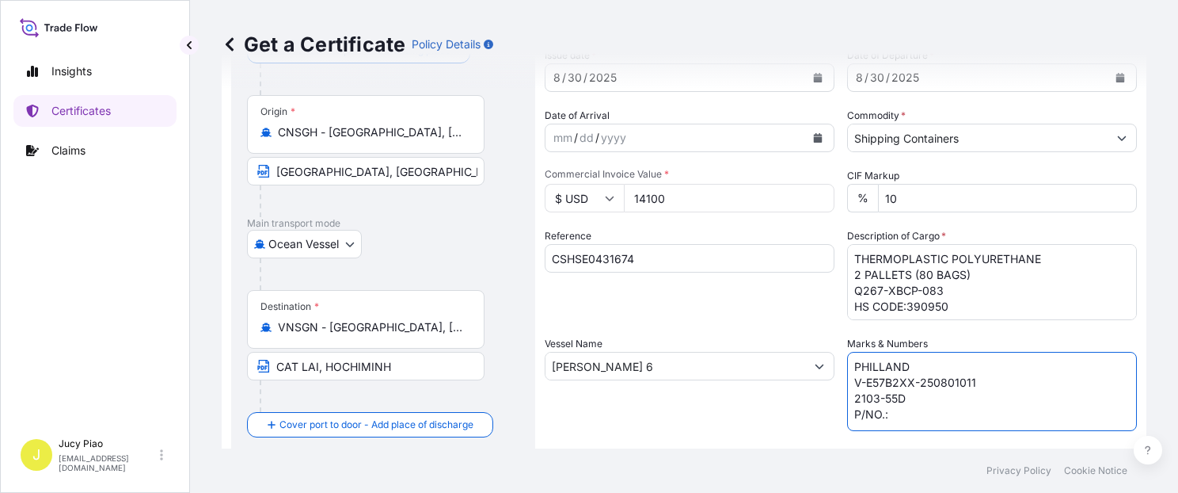
paste textarea "1-2"
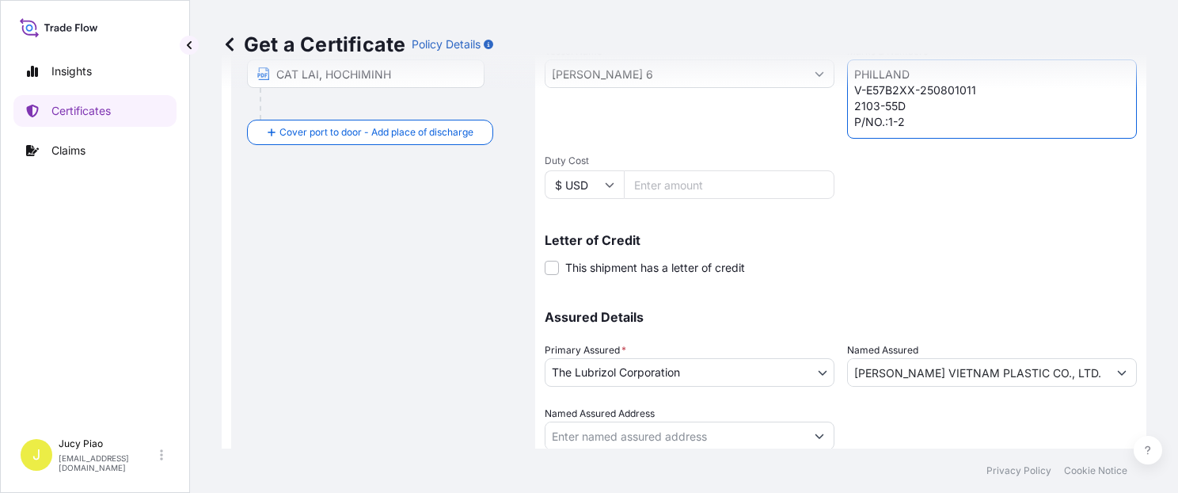
scroll to position [447, 0]
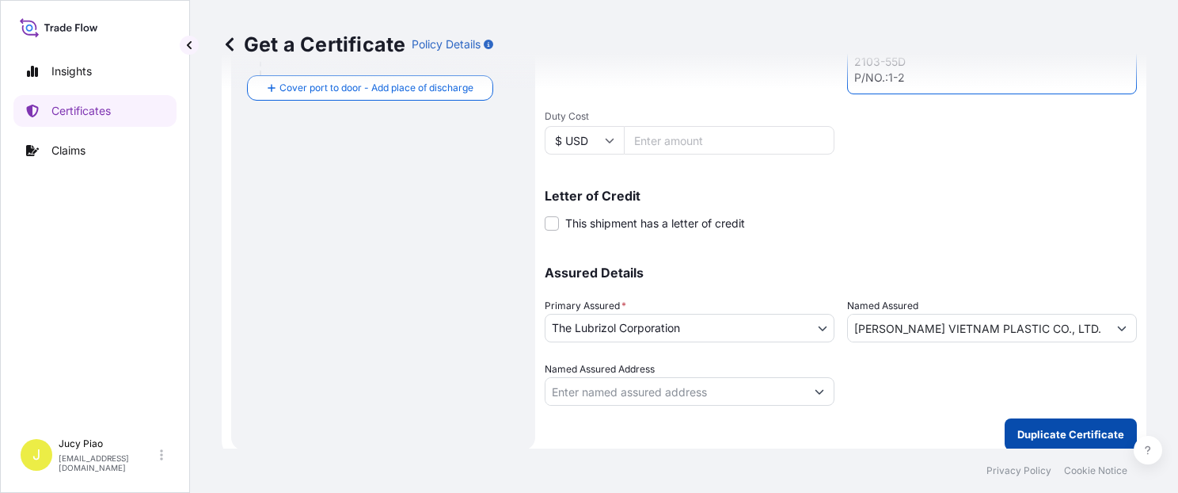
type textarea "PHILLAND V-E57B2XX-250801011 2103-55D P/NO.:1-2"
click at [1060, 432] on p "Duplicate Certificate" at bounding box center [1070, 434] width 107 height 16
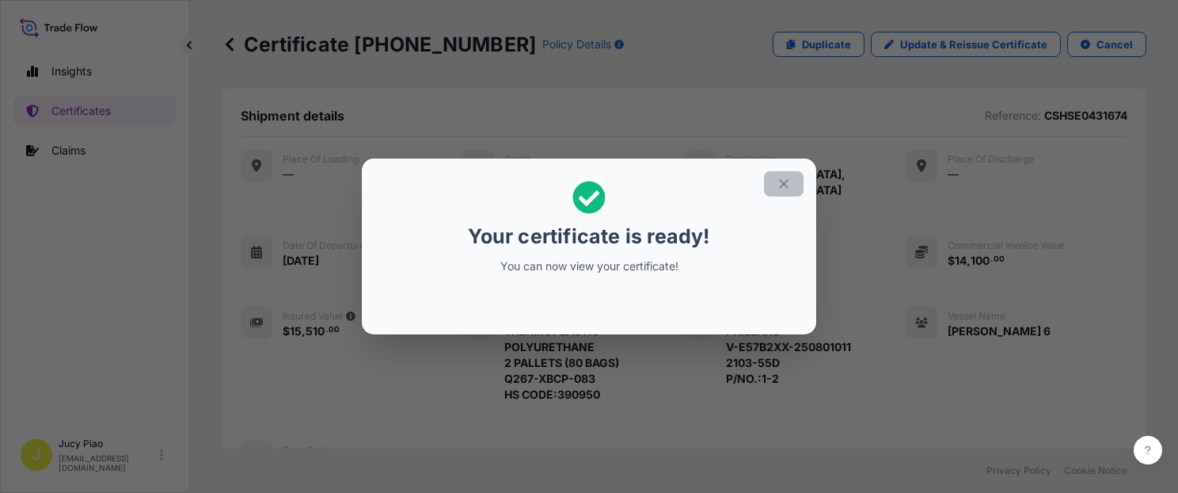
click at [788, 184] on icon "button" at bounding box center [784, 184] width 14 height 14
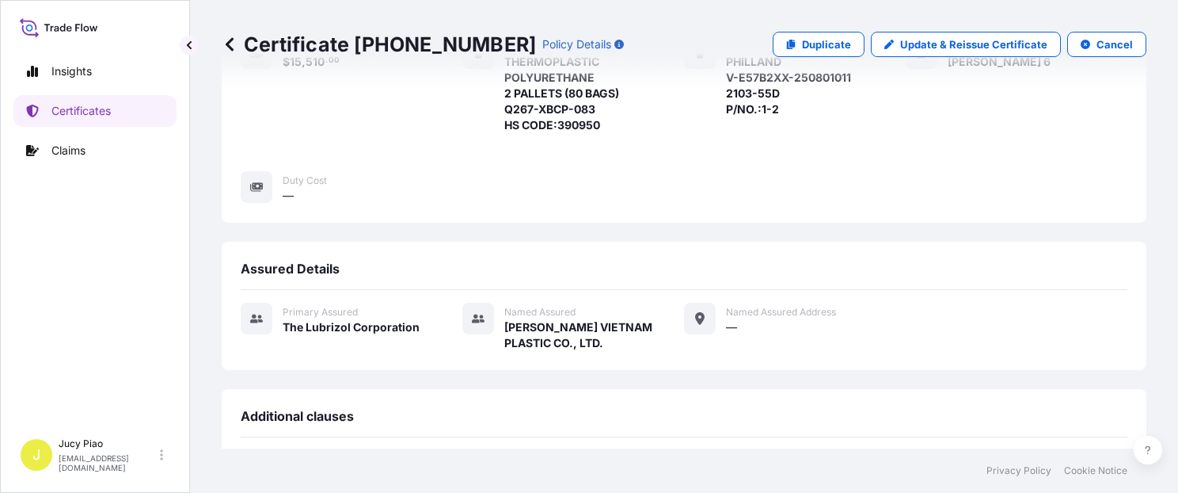
scroll to position [538, 0]
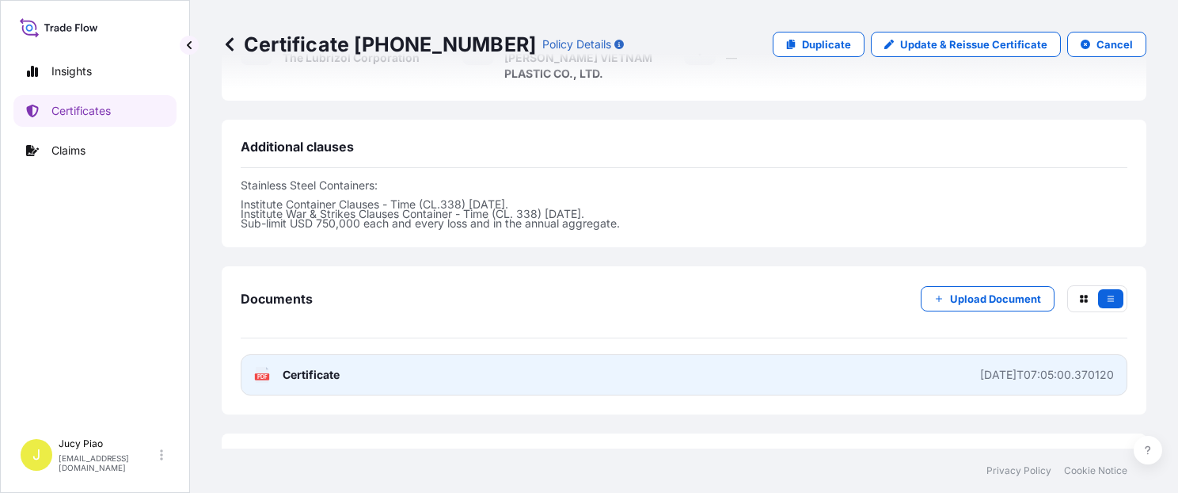
click at [887, 354] on link "PDF Certificate [DATE]T07:05:00.370120" at bounding box center [684, 374] width 887 height 41
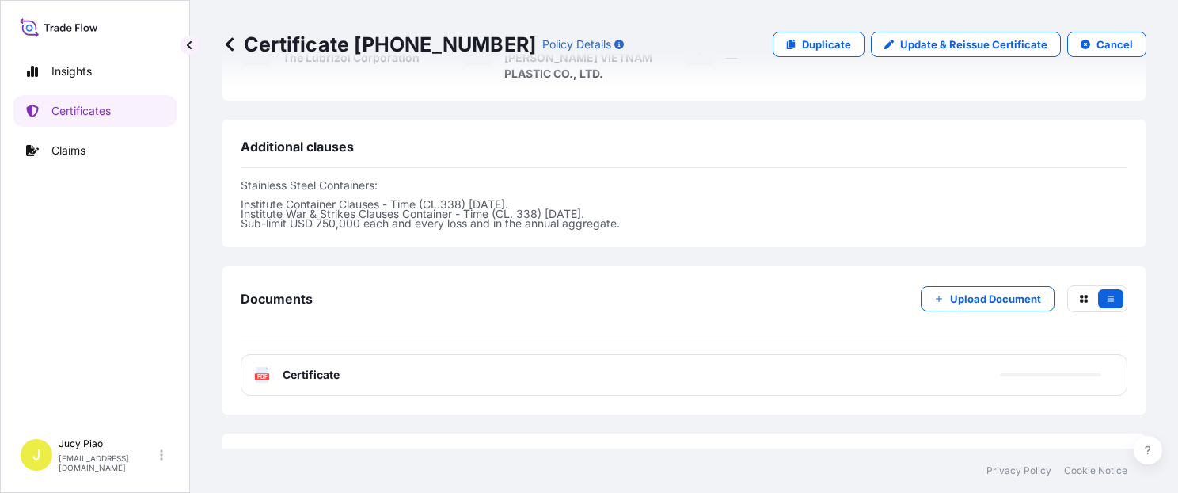
click at [812, 42] on p "Duplicate" at bounding box center [826, 44] width 49 height 16
select select "Ocean Vessel"
select select "31566"
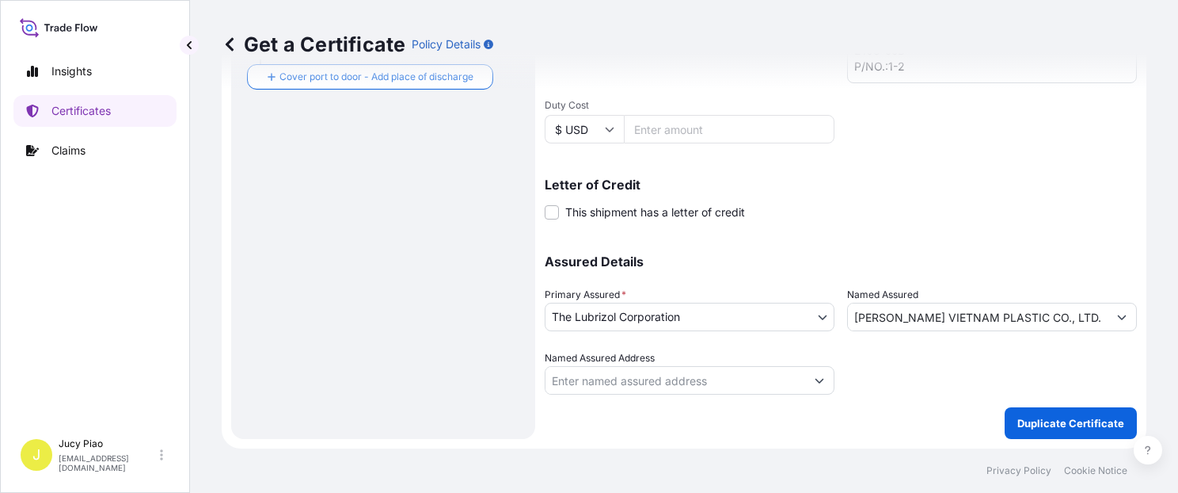
scroll to position [447, 0]
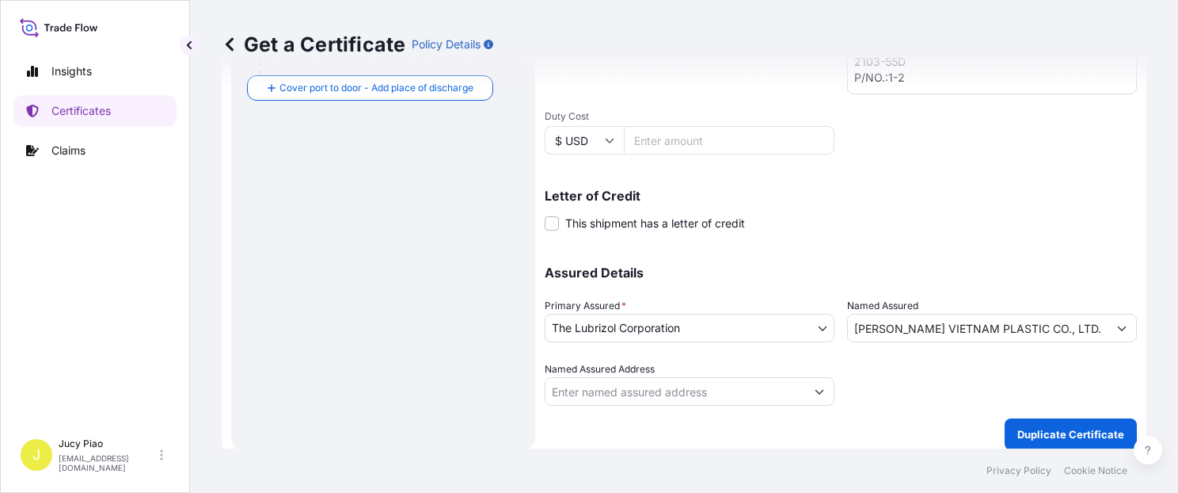
click at [934, 230] on div "Letter of Credit This shipment has a letter of credit Letter of credit * Letter…" at bounding box center [841, 210] width 592 height 42
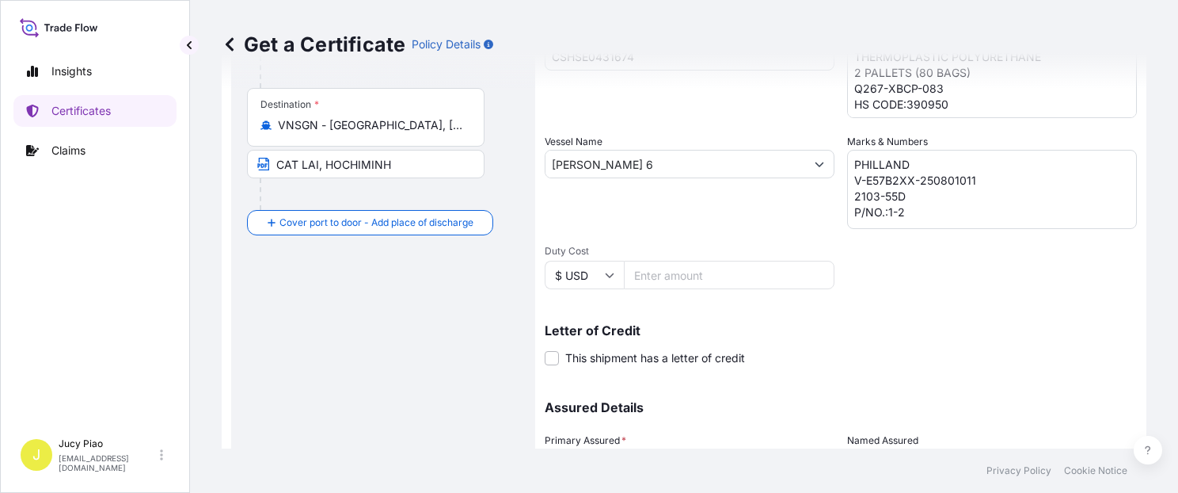
scroll to position [178, 0]
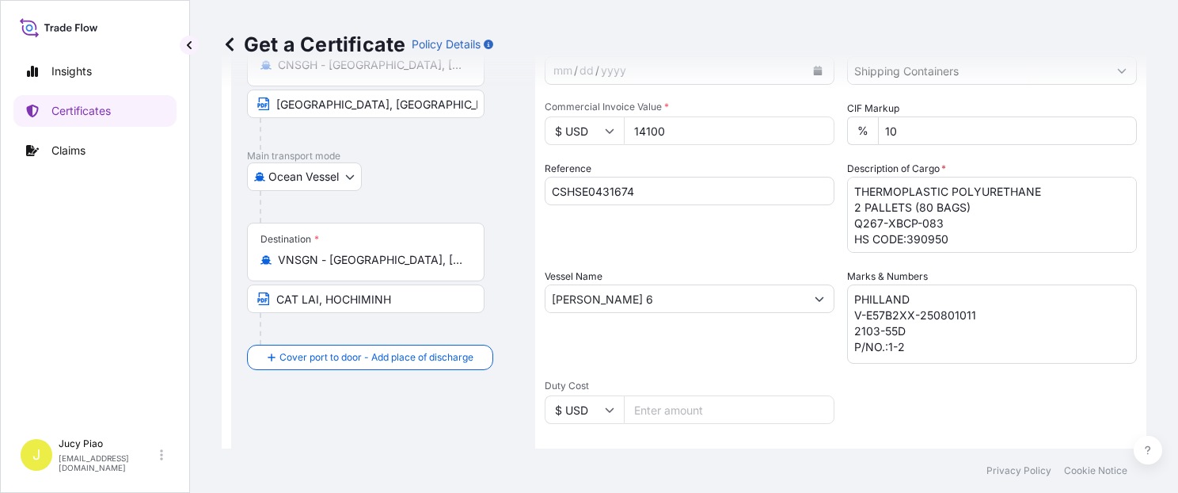
click at [662, 196] on input "CSHSE0431674" at bounding box center [690, 191] width 290 height 29
drag, startPoint x: 475, startPoint y: 185, endPoint x: 439, endPoint y: 181, distance: 35.9
click at [437, 181] on form "Route Details Cover door to port - Add loading place Place of loading Road / [G…" at bounding box center [684, 320] width 925 height 818
paste input "502"
type input "CSHSE0431502"
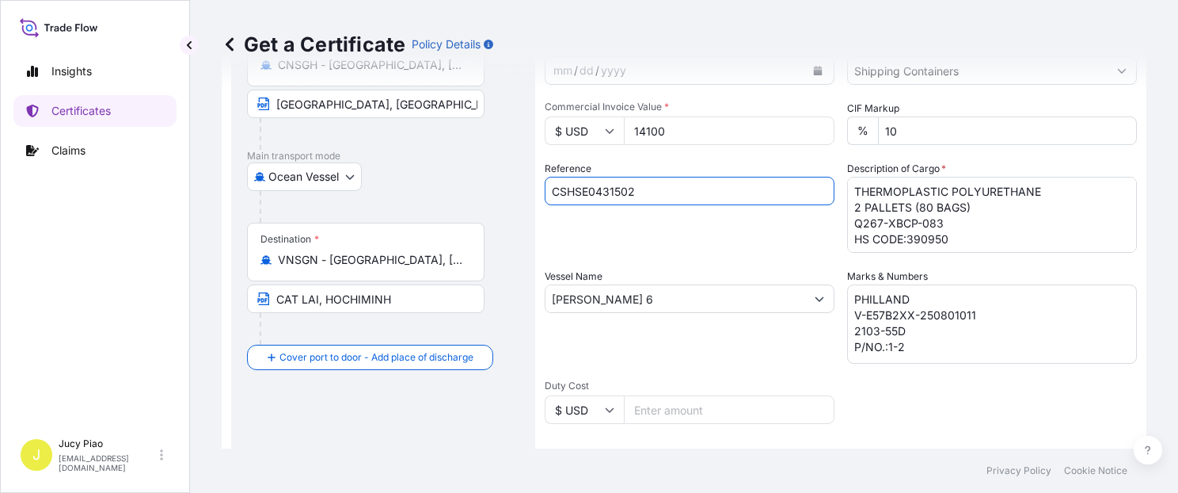
click at [675, 131] on input "14100" at bounding box center [729, 130] width 211 height 29
drag, startPoint x: 680, startPoint y: 130, endPoint x: 634, endPoint y: 131, distance: 45.9
click at [634, 131] on input "14100" at bounding box center [729, 130] width 211 height 29
type input "4080"
click at [949, 243] on textarea "THERMOPLASTIC POLYURETHANE 2 PALLETS (80 BAGS) Q267-XBCP-083 HS CODE:390950" at bounding box center [992, 215] width 290 height 76
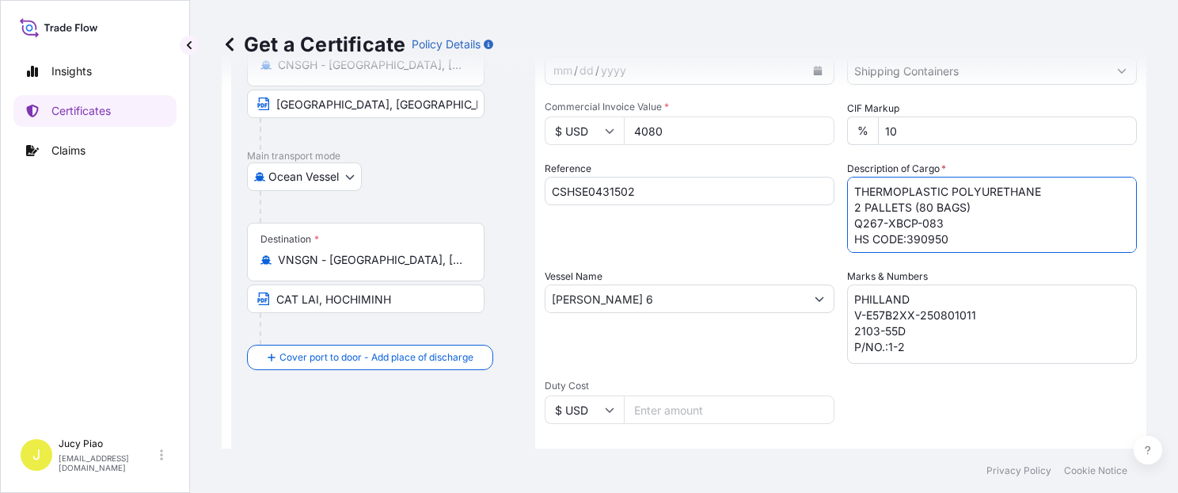
drag, startPoint x: 956, startPoint y: 242, endPoint x: 830, endPoint y: 184, distance: 138.9
click at [830, 184] on div "Shipment Details Issue date * [DATE] Date of Departure * [DATE] Date of Arrival…" at bounding box center [841, 297] width 592 height 755
paste textarea "MERQUAT(TM) PLUS 3330 POLYMER, 1H1 PL DRUM"
paste textarea "2 PALLETS (8 DRUMS)"
click at [882, 243] on textarea "THERMOPLASTIC POLYURETHANE 2 PALLETS (80 BAGS) Q267-XBCP-083 HS CODE:390950" at bounding box center [992, 215] width 290 height 76
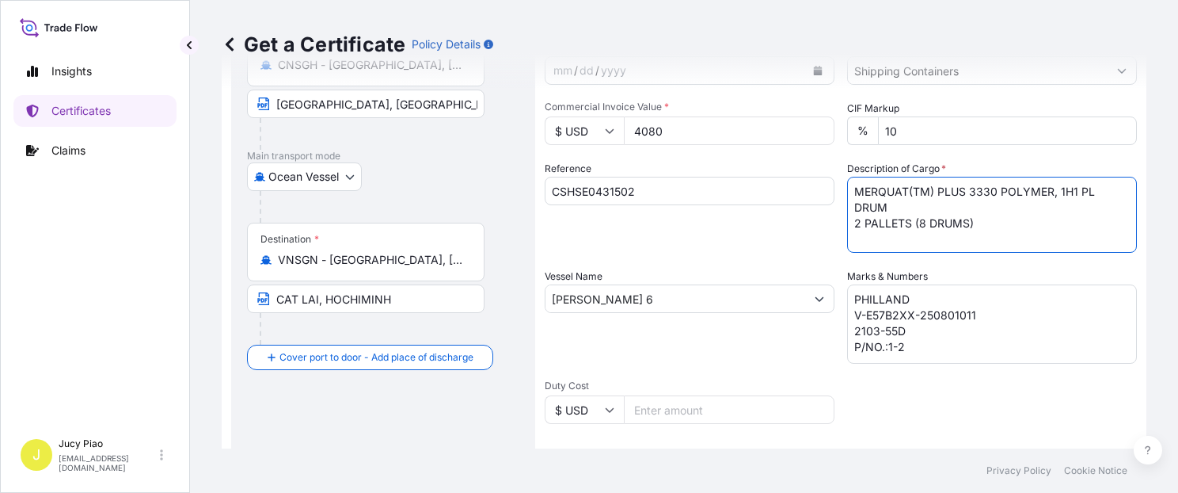
paste textarea "HS CODE:391190"
type textarea "MERQUAT(TM) PLUS 3330 POLYMER, 1H1 PL DRUM 2 PALLETS (8 DRUMS) HS CODE:391190"
drag, startPoint x: 874, startPoint y: 344, endPoint x: 926, endPoint y: 352, distance: 52.1
click at [875, 344] on textarea "PHILLAND V-E57B2XX-250801011 2103-55D P/NO.:1-2" at bounding box center [992, 323] width 290 height 79
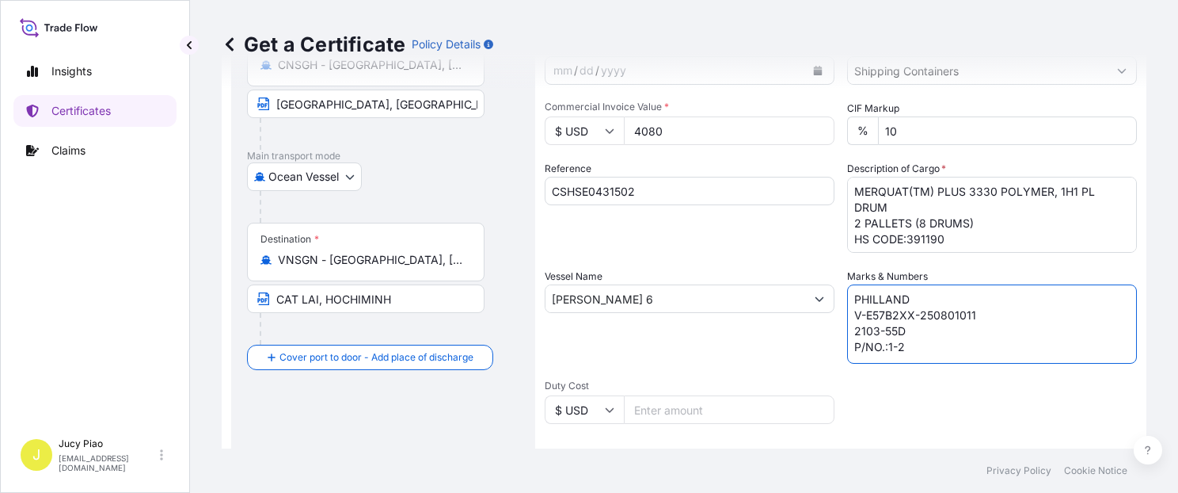
drag, startPoint x: 928, startPoint y: 352, endPoint x: 778, endPoint y: 257, distance: 176.8
click at [778, 257] on div "Shipment Details Issue date * [DATE] Date of Departure * [DATE] Date of Arrival…" at bounding box center [841, 297] width 592 height 755
paste textarea "JNTL"
paste textarea "3001953150"
paste textarea "[GEOGRAPHIC_DATA]"
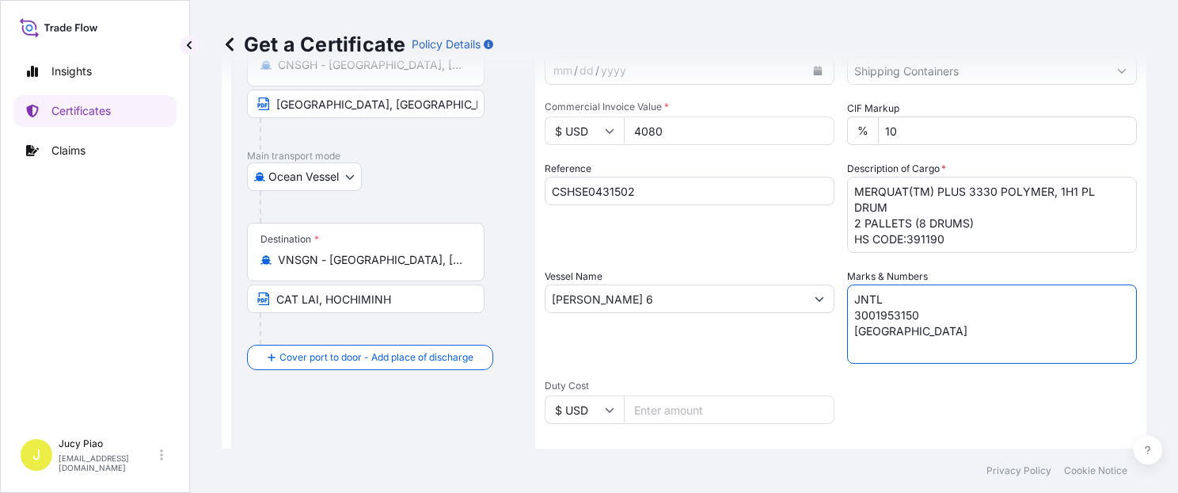
type textarea "JNTL 3001953150 [GEOGRAPHIC_DATA]"
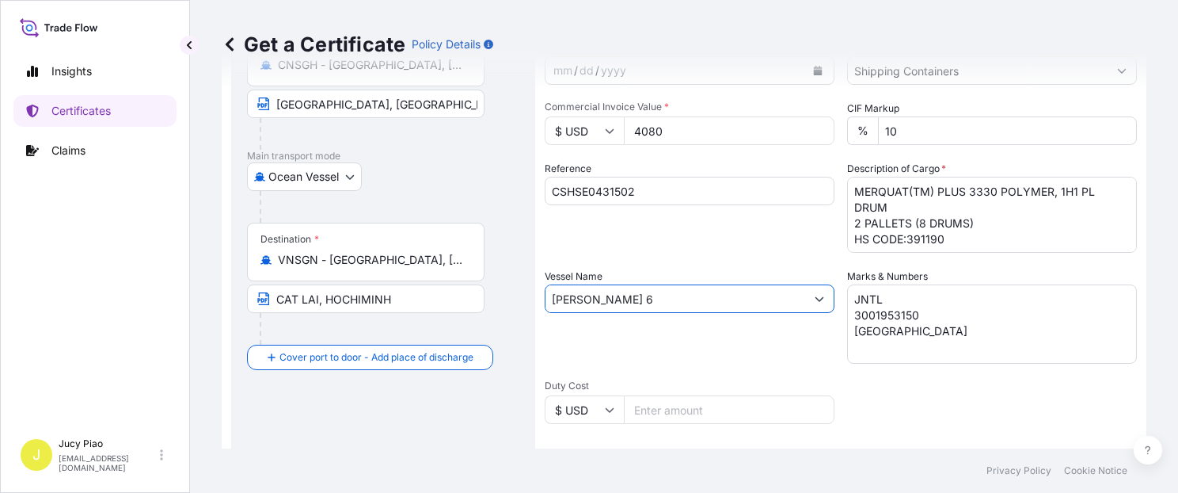
click at [614, 295] on input "[PERSON_NAME] 6" at bounding box center [676, 298] width 260 height 29
drag, startPoint x: 485, startPoint y: 296, endPoint x: 466, endPoint y: 292, distance: 19.4
click at [462, 294] on form "Route Details Cover door to port - Add loading place Place of loading Road / [G…" at bounding box center [684, 320] width 925 height 818
paste input "YEOSU VOYAGER"
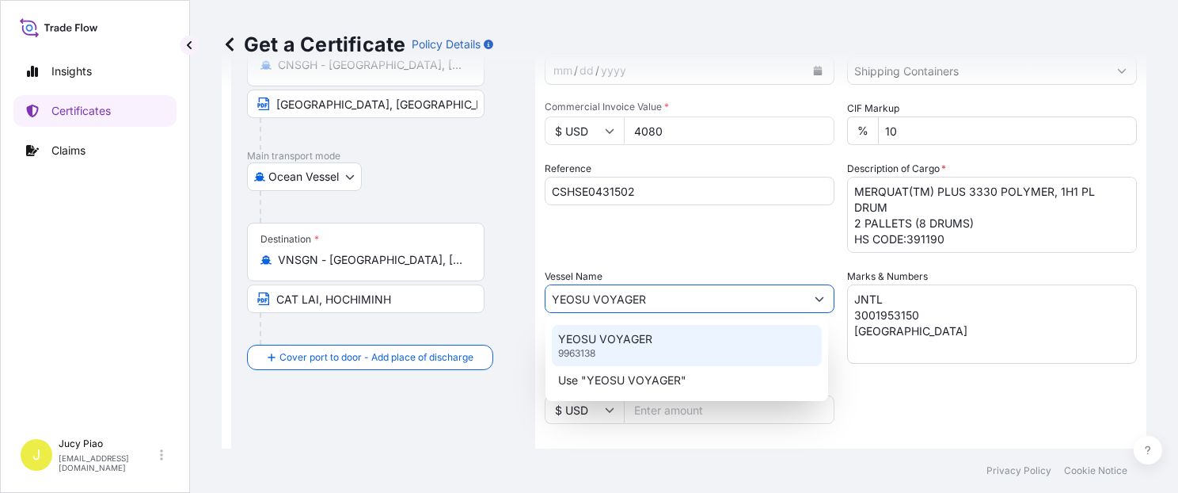
click at [642, 338] on p "YEOSU VOYAGER" at bounding box center [605, 339] width 94 height 16
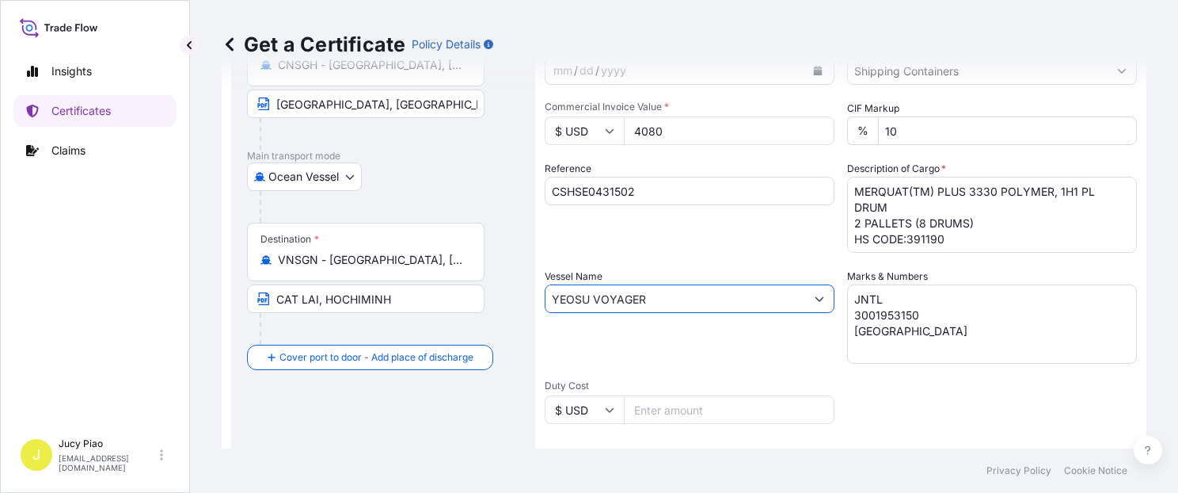
type input "YEOSU VOYAGER"
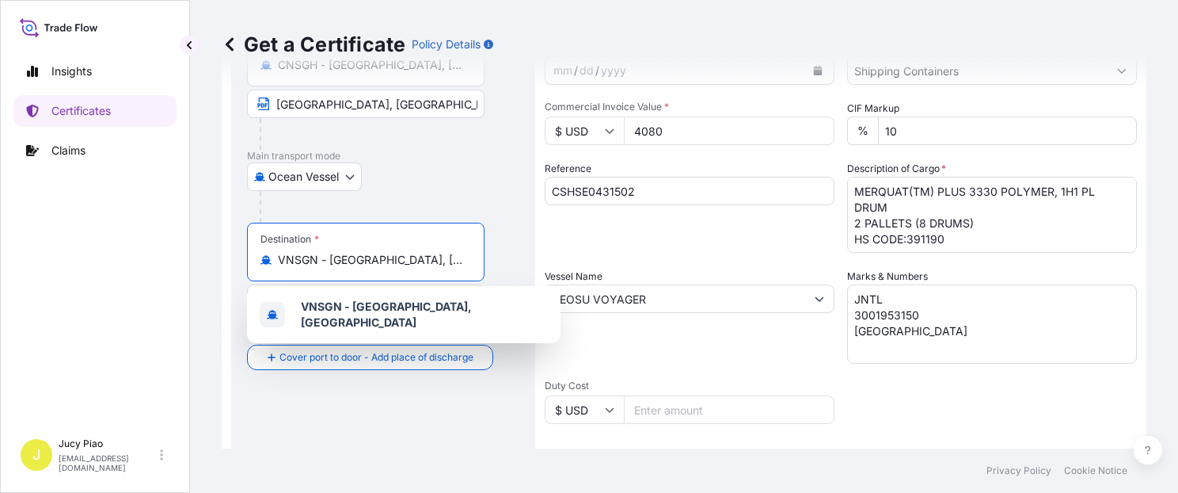
drag, startPoint x: 291, startPoint y: 257, endPoint x: 542, endPoint y: 264, distance: 251.1
click at [542, 264] on form "Route Details Cover door to port - Add loading place Place of loading Road / [G…" at bounding box center [684, 320] width 925 height 818
paste input "[GEOGRAPHIC_DATA]"
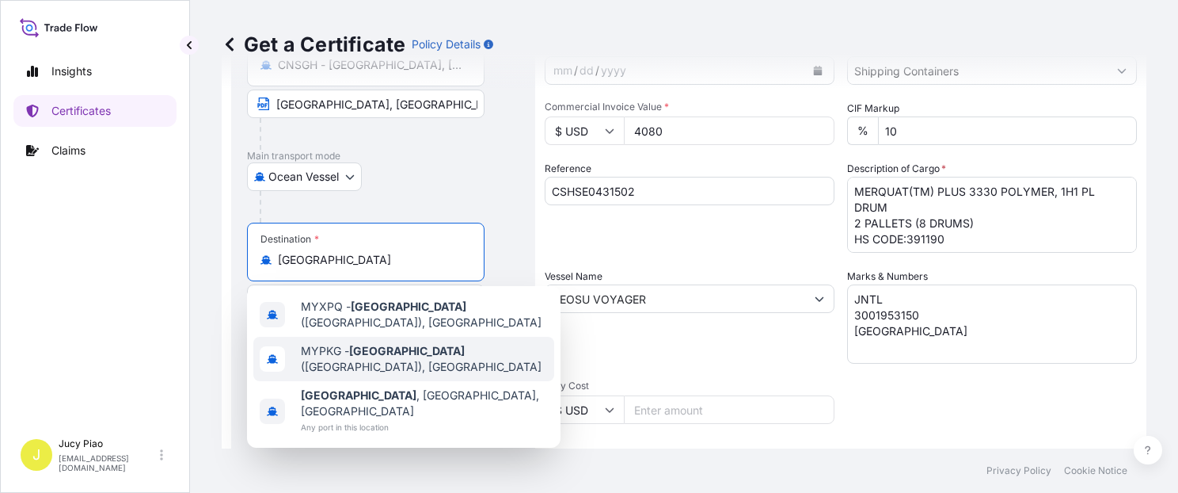
click at [364, 352] on span "MYPKG - [GEOGRAPHIC_DATA] ([GEOGRAPHIC_DATA]), [GEOGRAPHIC_DATA]" at bounding box center [424, 359] width 247 height 32
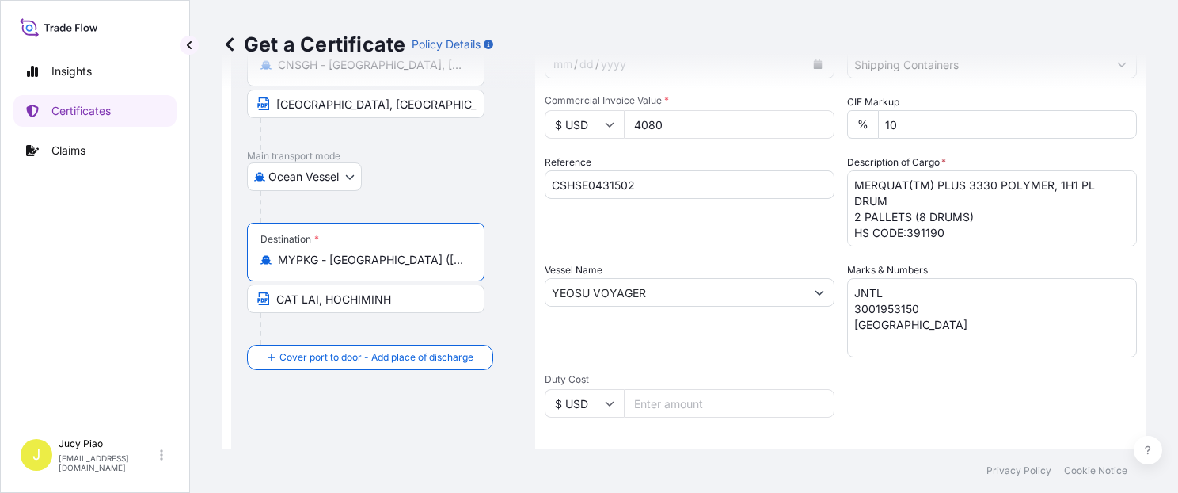
type input "MYPKG - [GEOGRAPHIC_DATA] ([GEOGRAPHIC_DATA]), [GEOGRAPHIC_DATA]"
click at [407, 302] on input "CAT LAI, HOCHIMINH" at bounding box center [366, 298] width 238 height 29
drag, startPoint x: 412, startPoint y: 299, endPoint x: 207, endPoint y: 301, distance: 205.1
click at [207, 301] on div "Get a Certificate Policy Details Route Details Reset Route Details Cover door t…" at bounding box center [684, 224] width 988 height 448
click at [371, 269] on div "Destination * MYPKG - [GEOGRAPHIC_DATA] ([GEOGRAPHIC_DATA]), [GEOGRAPHIC_DATA]" at bounding box center [366, 252] width 238 height 59
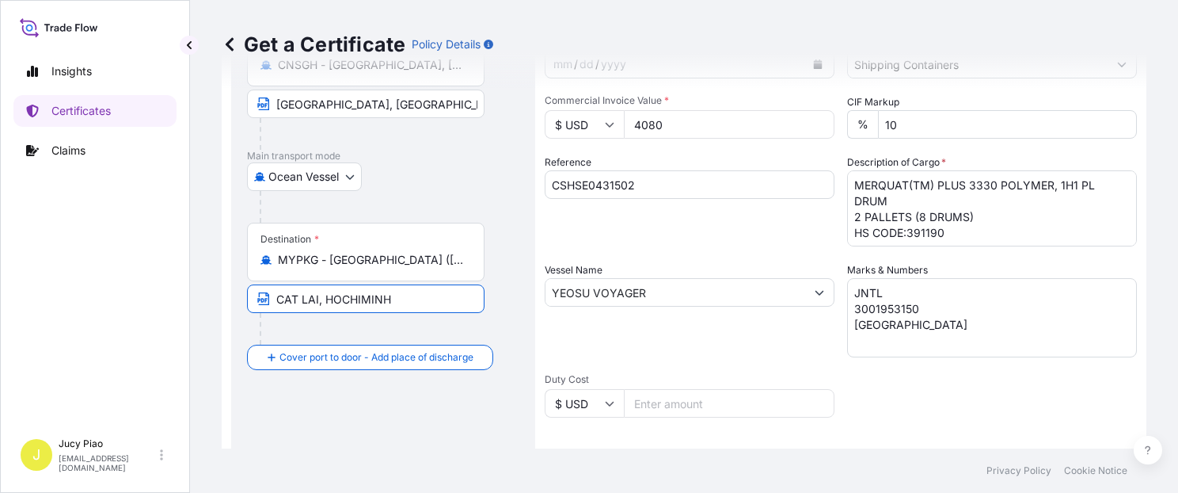
click at [371, 268] on input "MYPKG - [GEOGRAPHIC_DATA] ([GEOGRAPHIC_DATA]), [GEOGRAPHIC_DATA]" at bounding box center [371, 260] width 187 height 16
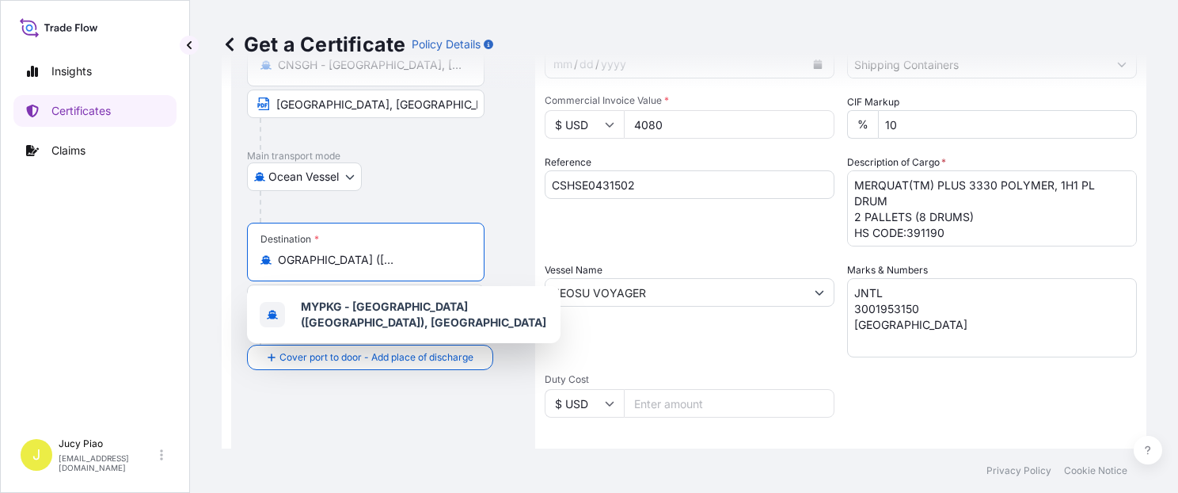
scroll to position [0, 0]
drag, startPoint x: 462, startPoint y: 258, endPoint x: 330, endPoint y: 264, distance: 132.3
click at [330, 264] on input "MYPKG - [GEOGRAPHIC_DATA] ([GEOGRAPHIC_DATA]), [GEOGRAPHIC_DATA]" at bounding box center [371, 260] width 187 height 16
click at [395, 195] on div at bounding box center [390, 207] width 260 height 32
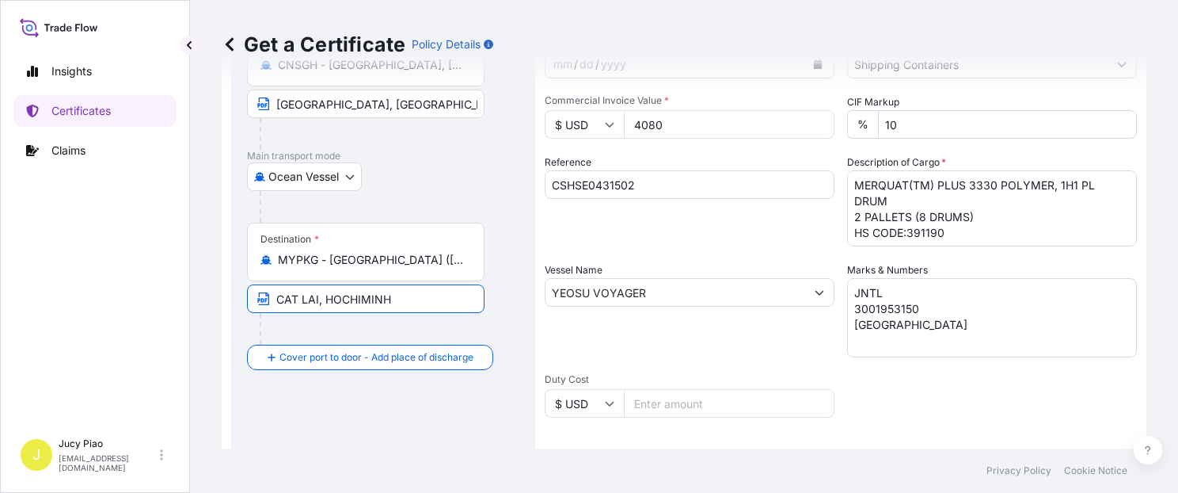
drag, startPoint x: 312, startPoint y: 295, endPoint x: 139, endPoint y: 288, distance: 172.8
click at [139, 288] on div "Insights Certificates Claims J Jucy Piao [EMAIL_ADDRESS][DOMAIN_NAME] Get a Cer…" at bounding box center [589, 246] width 1178 height 493
paste input "[GEOGRAPHIC_DATA] ([GEOGRAPHIC_DATA]), [GEOGRAPHIC_DATA]"
drag, startPoint x: 323, startPoint y: 296, endPoint x: 424, endPoint y: 300, distance: 100.6
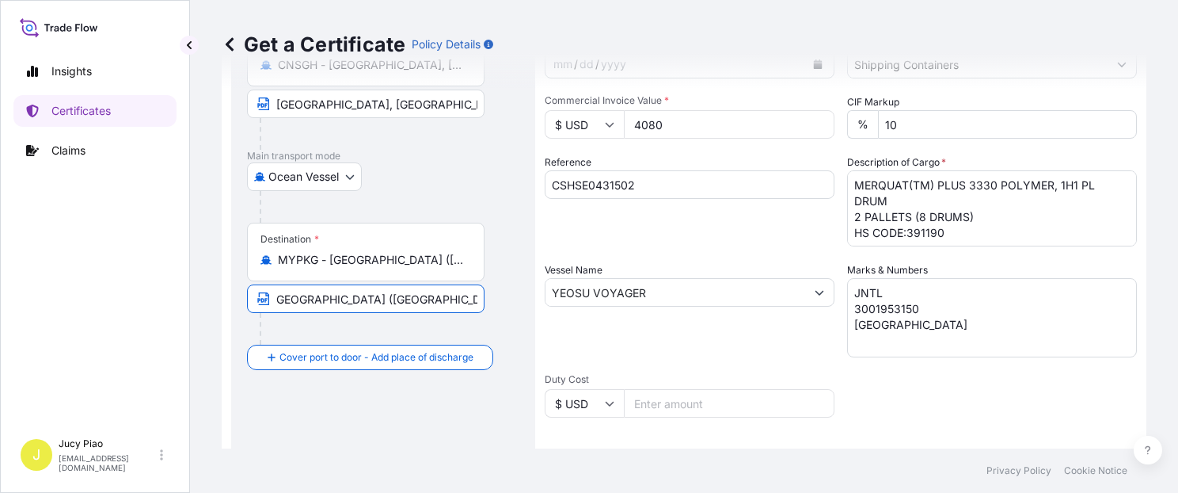
click at [424, 300] on input "[GEOGRAPHIC_DATA] ([GEOGRAPHIC_DATA]), [GEOGRAPHIC_DATA]" at bounding box center [366, 298] width 238 height 29
click at [405, 303] on input "[GEOGRAPHIC_DATA], [GEOGRAPHIC_DATA]" at bounding box center [366, 298] width 238 height 29
type input "[GEOGRAPHIC_DATA], [GEOGRAPHIC_DATA]"
click at [607, 227] on div "Reference CSHSE0431502" at bounding box center [690, 200] width 290 height 92
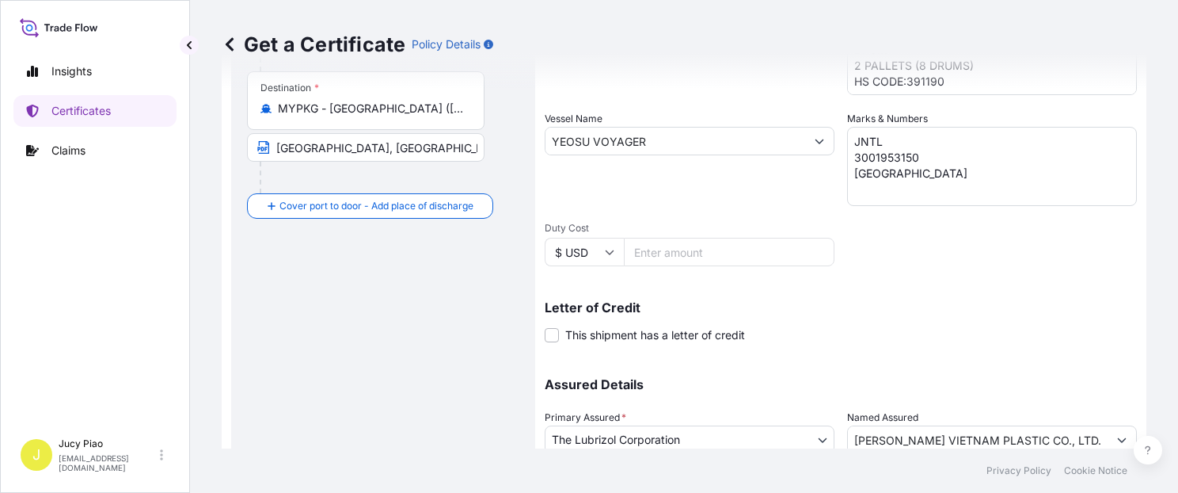
scroll to position [403, 0]
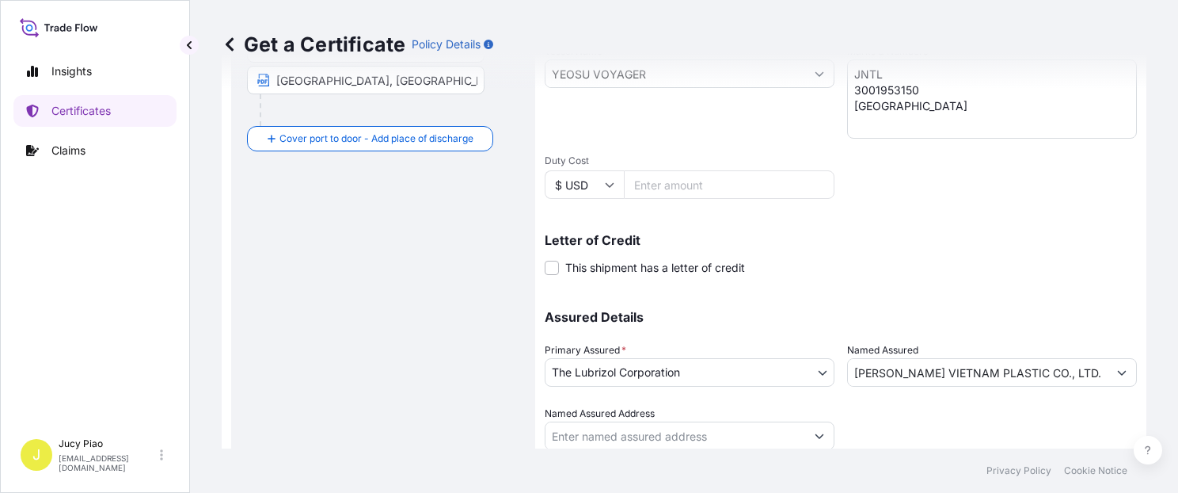
click at [865, 378] on input "[PERSON_NAME] VIETNAM PLASTIC CO., LTD." at bounding box center [978, 372] width 260 height 29
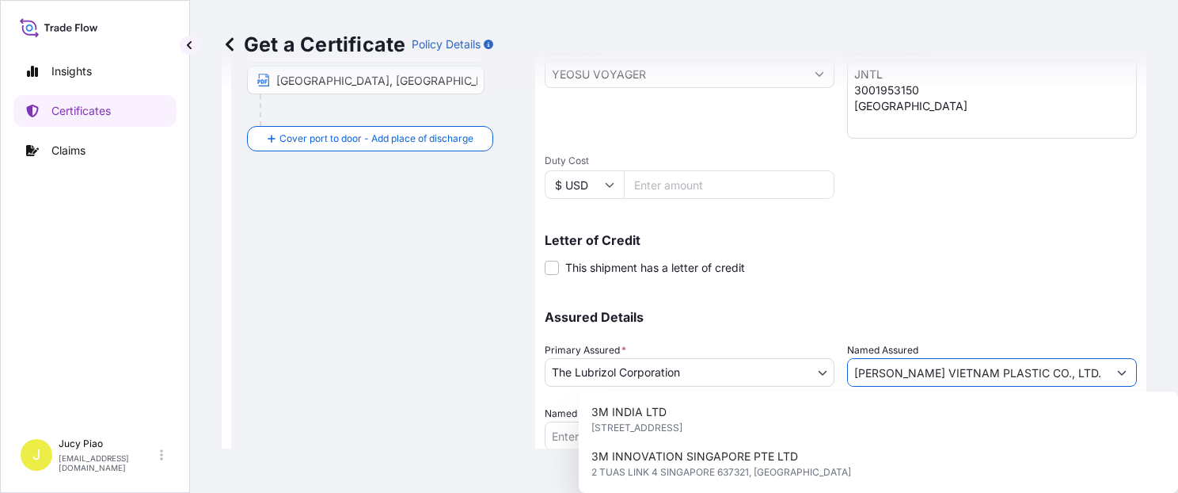
drag, startPoint x: 848, startPoint y: 378, endPoint x: 1212, endPoint y: 375, distance: 364.3
click at [1177, 375] on html "15 options available. Insights Certificates Claims J Jucy Piao [EMAIL_ADDRESS][…" at bounding box center [589, 246] width 1178 height 493
paste input "JNTL ([GEOGRAPHIC_DATA]) SDN. BH"
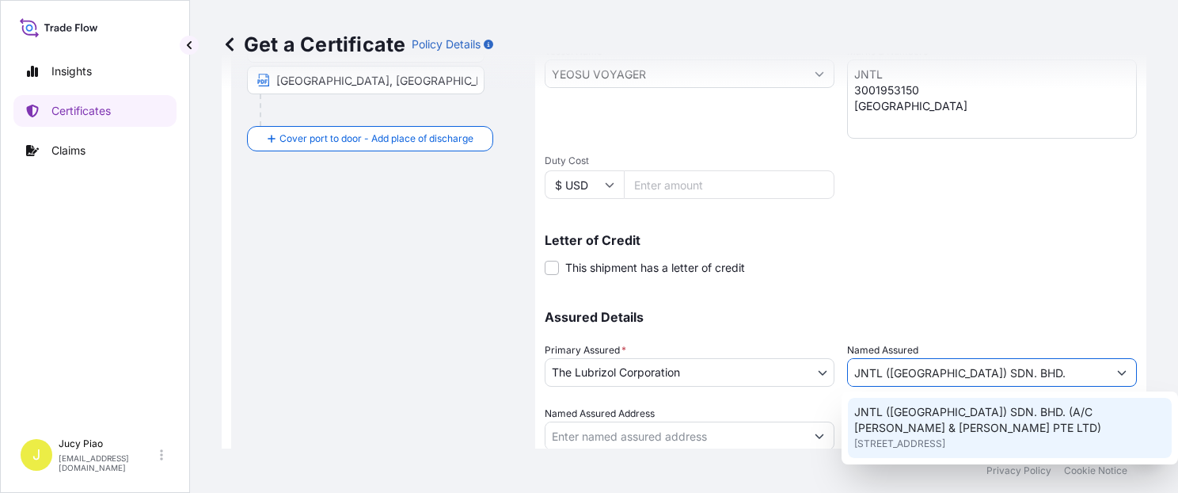
click at [979, 413] on span "JNTL ([GEOGRAPHIC_DATA]) SDN. BHD. (A/C [PERSON_NAME] & [PERSON_NAME] PTE LTD)" at bounding box center [1009, 420] width 311 height 32
type input "JNTL ([GEOGRAPHIC_DATA]) SDN. BHD. (A/C [PERSON_NAME] & [PERSON_NAME] PTE LTD)"
type input "[STREET_ADDRESS]"
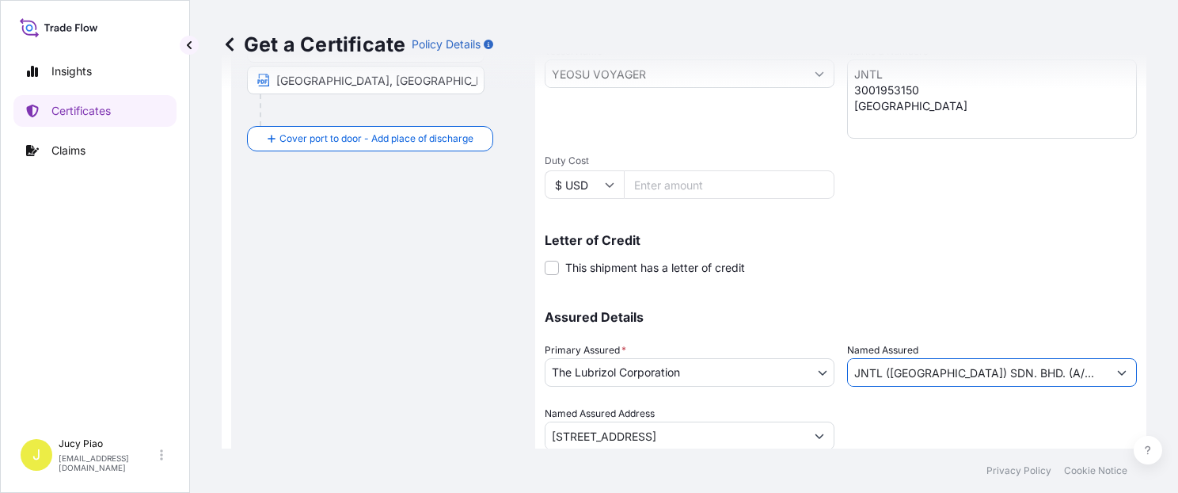
type input "JNTL ([GEOGRAPHIC_DATA]) SDN. BHD. (A/C [PERSON_NAME] & [PERSON_NAME] PTE LTD)"
click at [900, 310] on p "Assured Details" at bounding box center [841, 316] width 592 height 13
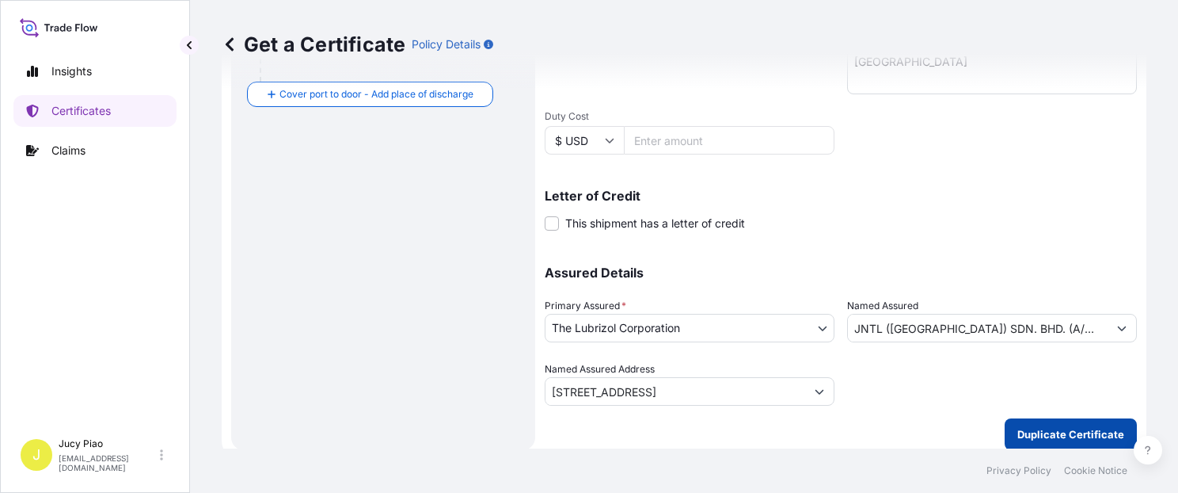
click at [1045, 442] on button "Duplicate Certificate" at bounding box center [1071, 434] width 132 height 32
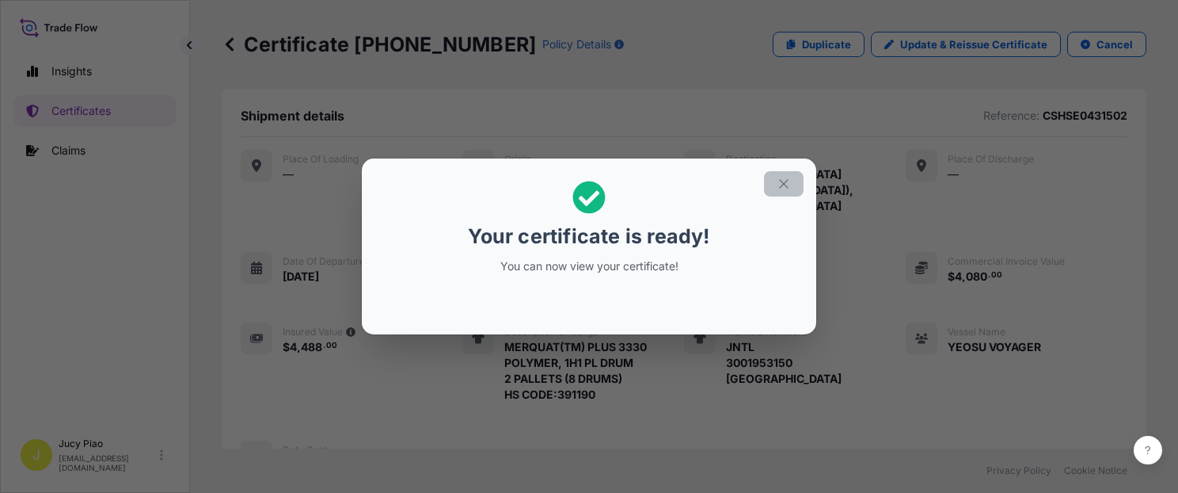
click at [800, 176] on div "Your certificate is ready! You can now view your certificate!" at bounding box center [589, 246] width 1178 height 493
click at [763, 175] on h2 "Your certificate is ready! You can now view your certificate!" at bounding box center [589, 227] width 429 height 112
click at [782, 182] on icon "button" at bounding box center [783, 183] width 9 height 9
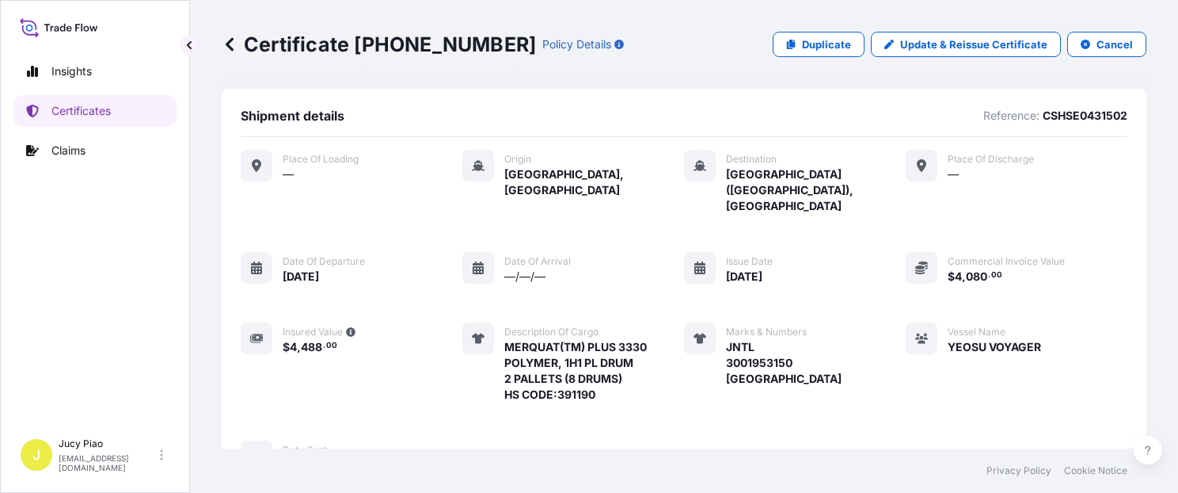
click at [800, 325] on span "Marks & Numbers" at bounding box center [766, 331] width 81 height 13
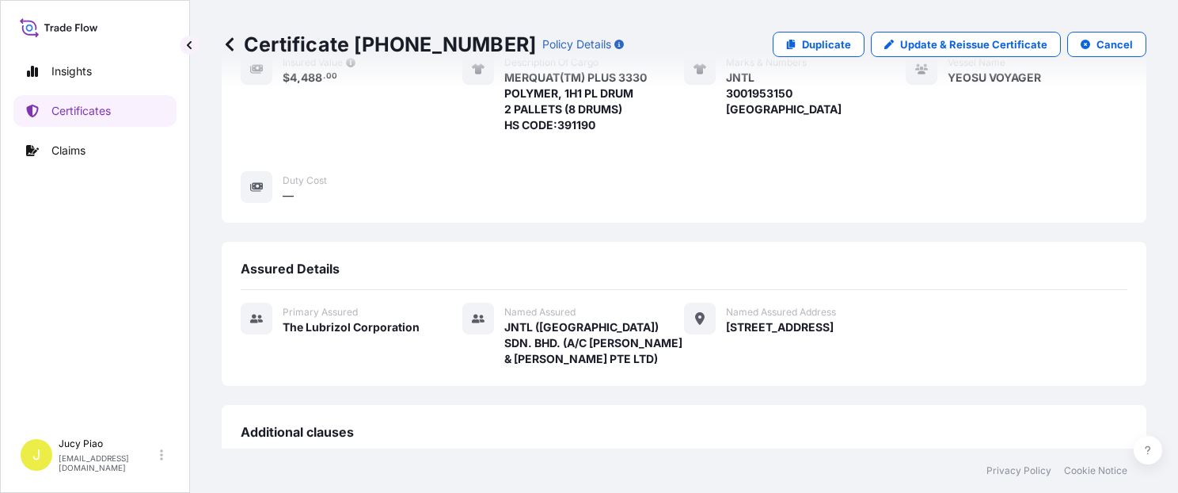
scroll to position [538, 0]
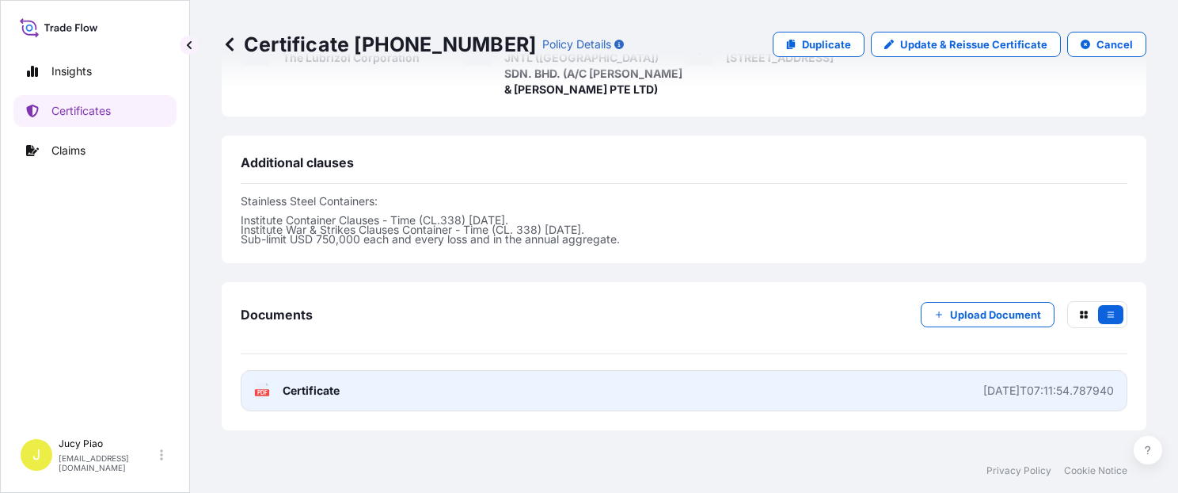
click at [808, 370] on link "PDF Certificate [DATE]T07:11:54.787940" at bounding box center [684, 390] width 887 height 41
